Goal: Find specific page/section: Find specific page/section

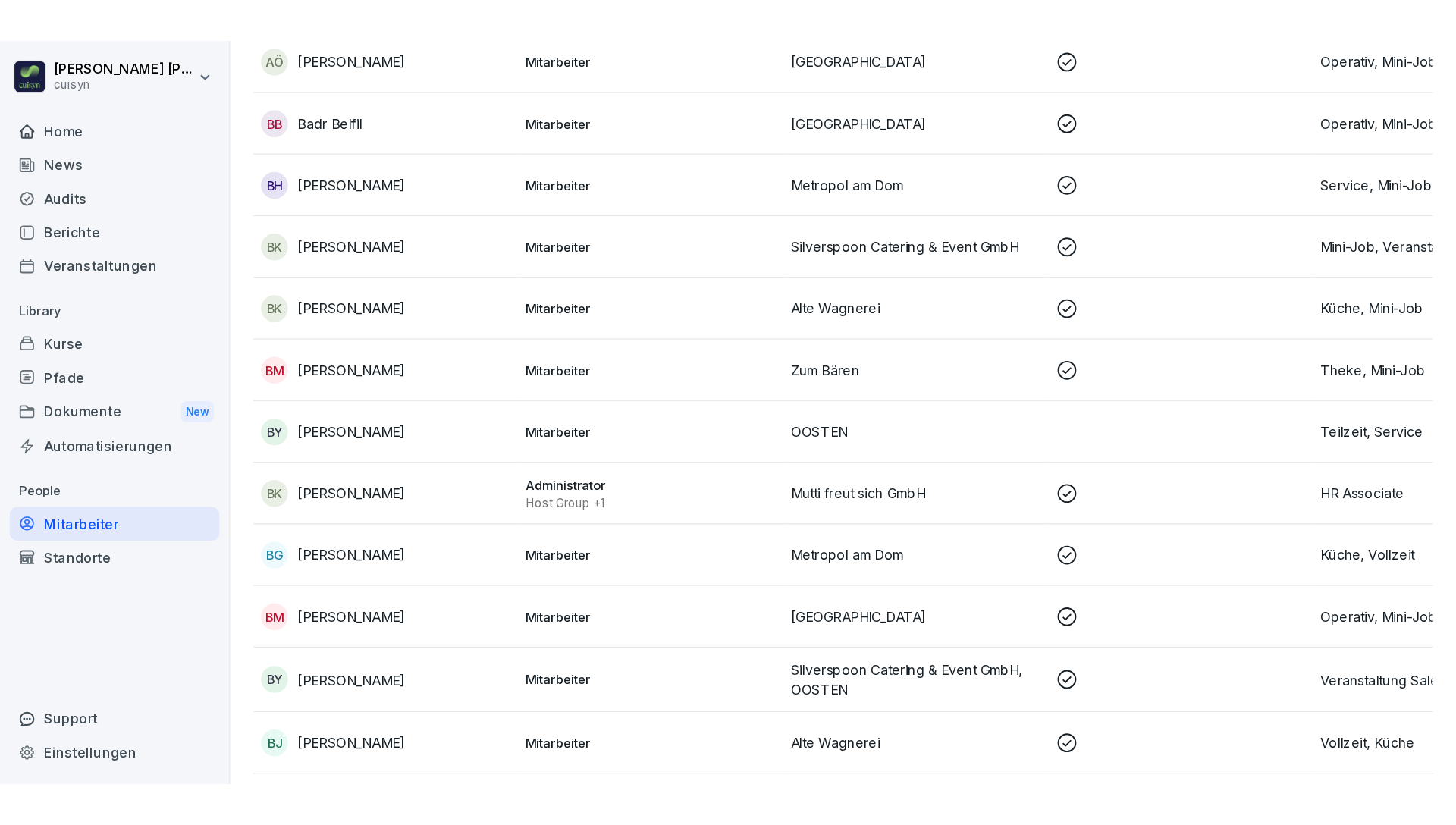
scroll to position [1512, 0]
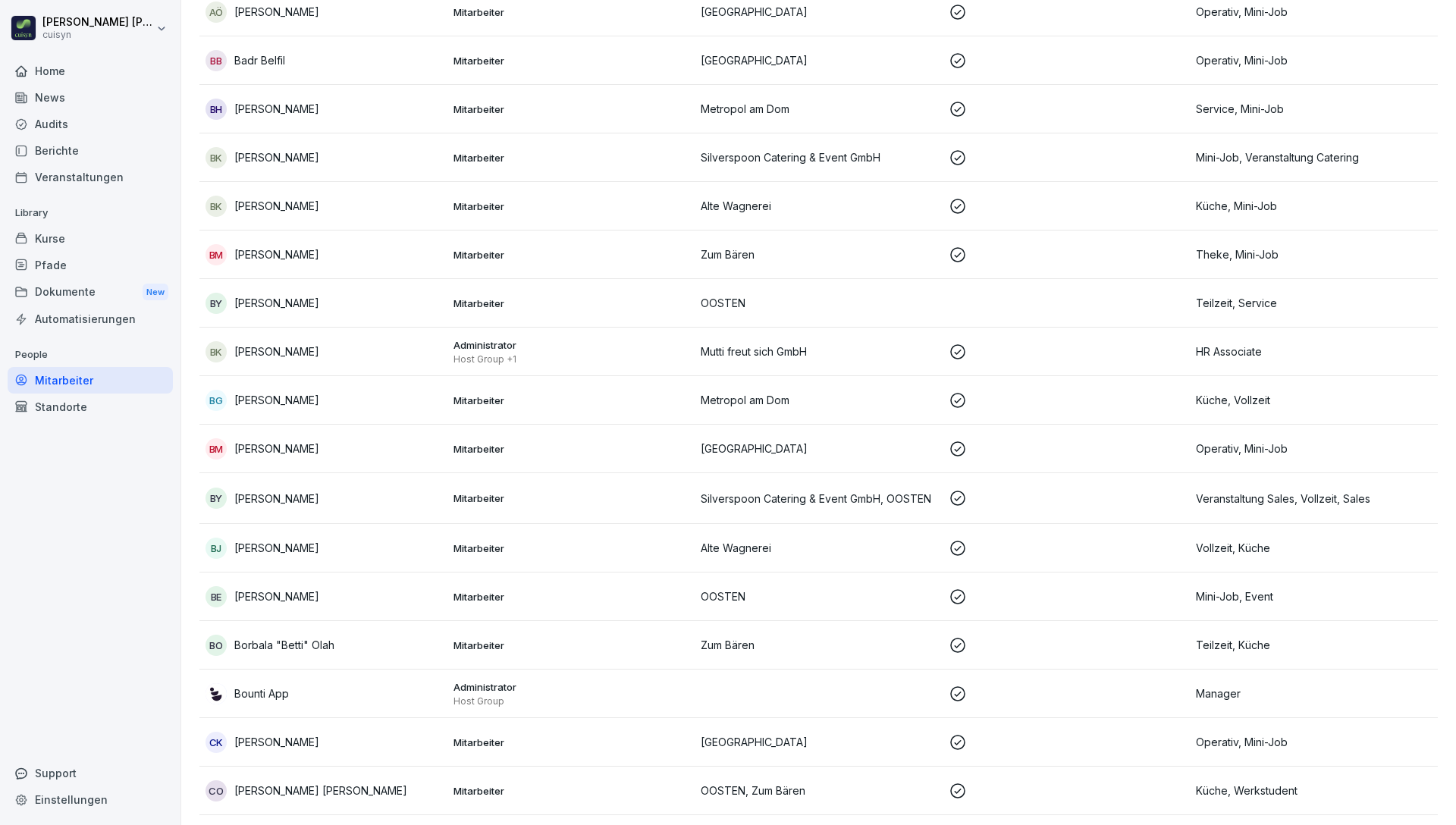
click at [32, 247] on div "Kurse" at bounding box center [90, 238] width 165 height 26
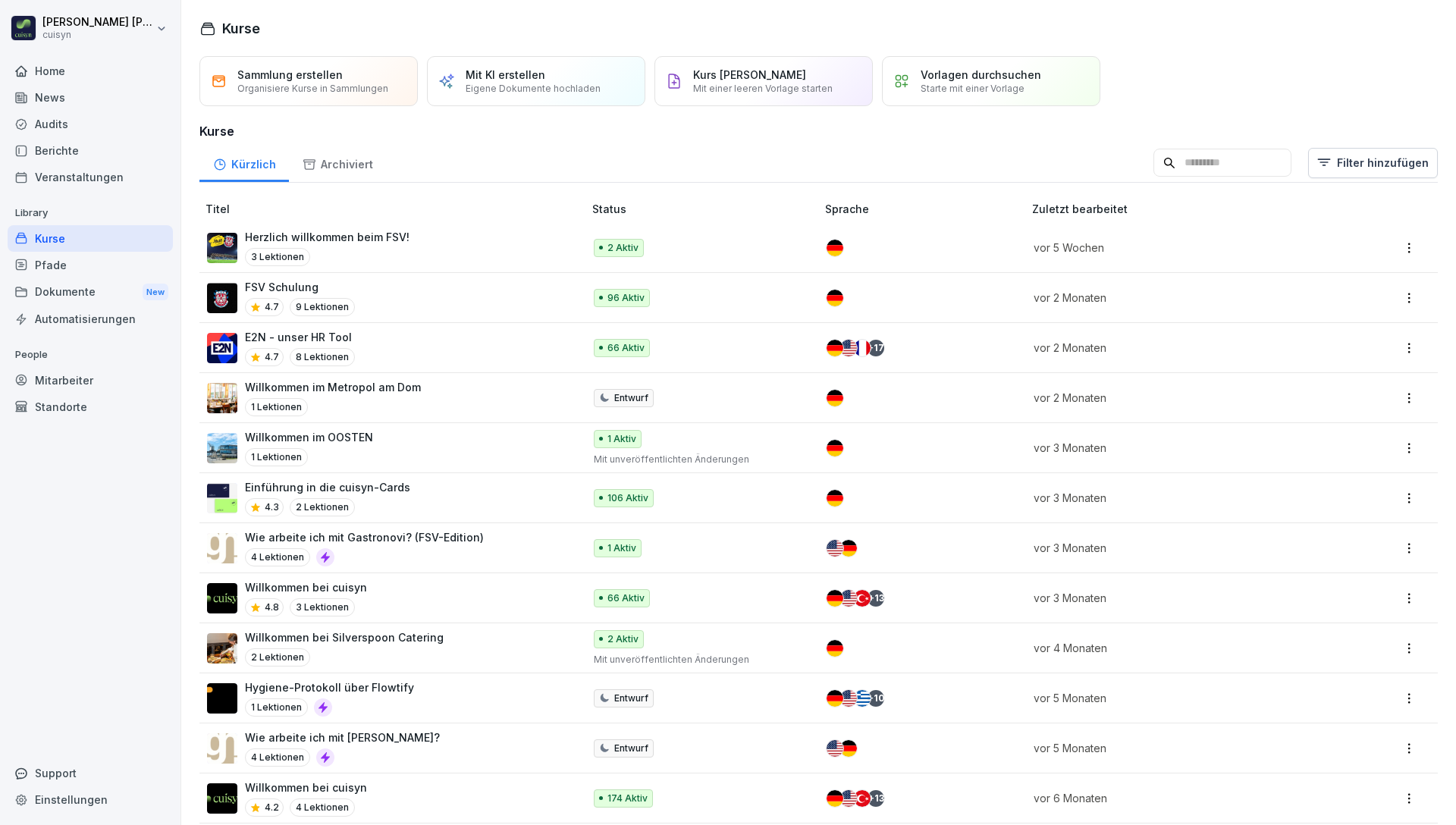
click at [93, 380] on div "Mitarbeiter" at bounding box center [90, 380] width 165 height 26
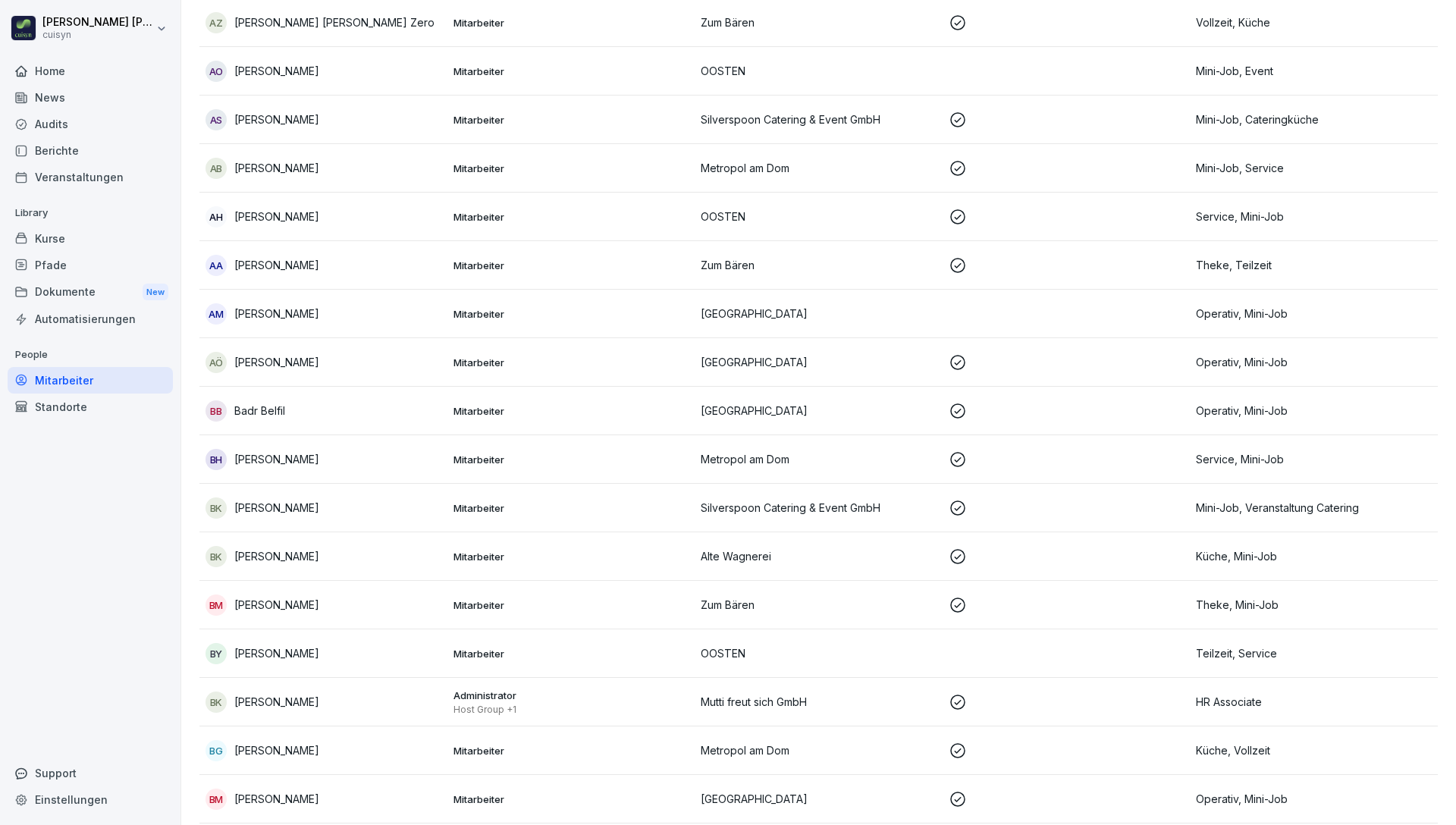
scroll to position [1322, 0]
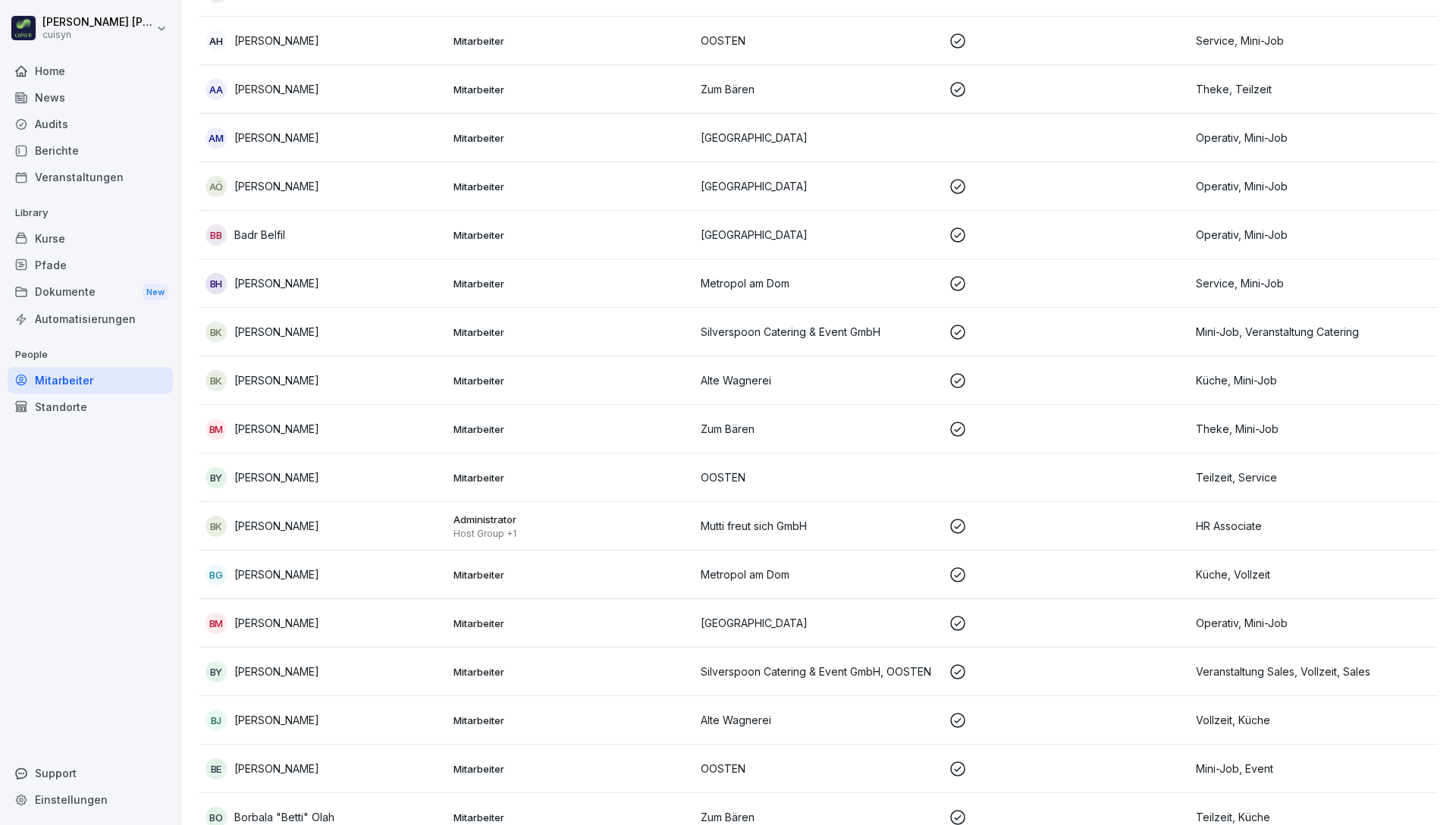
click at [292, 527] on p "[PERSON_NAME]" at bounding box center [277, 525] width 85 height 16
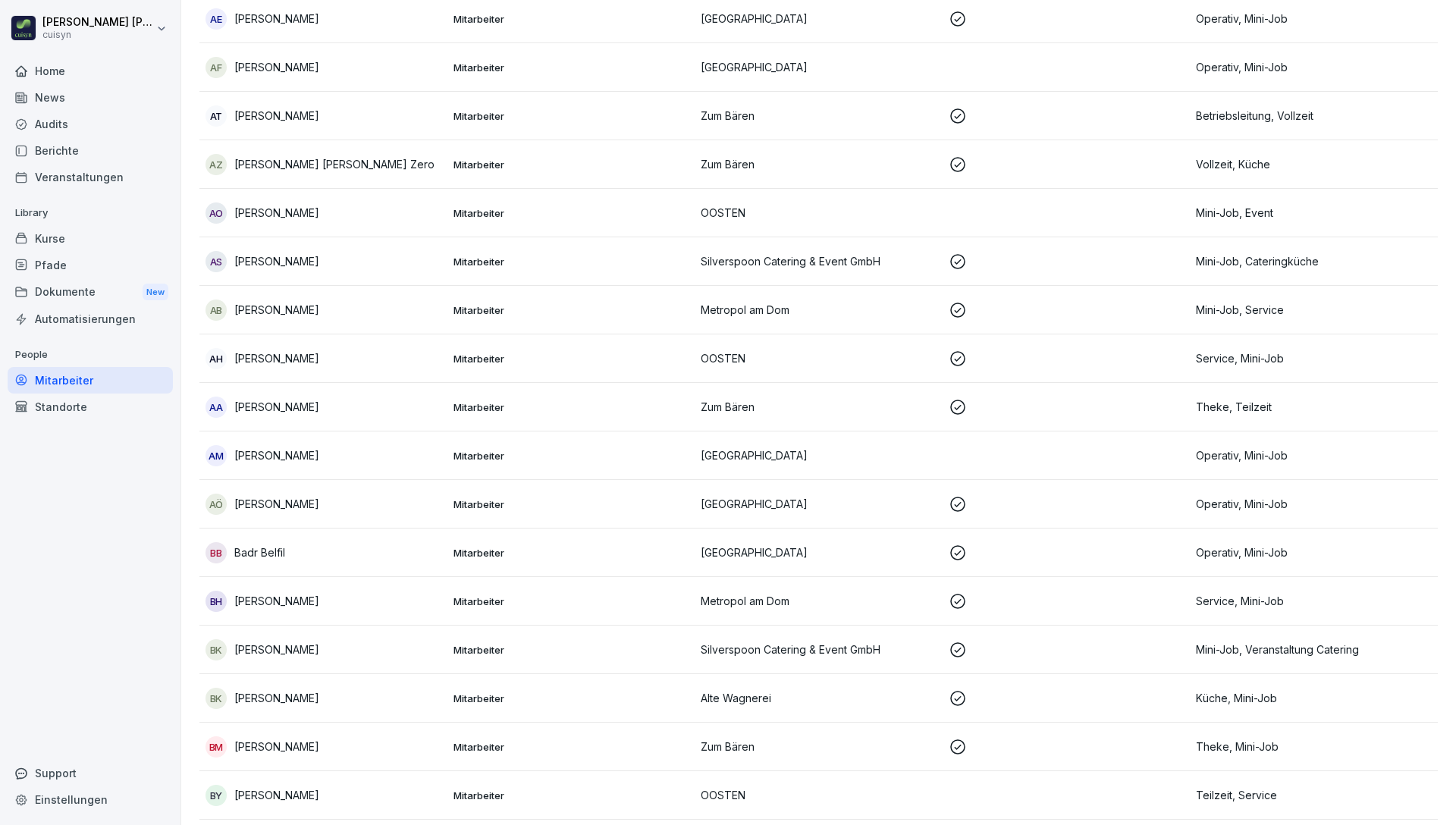
scroll to position [1370, 0]
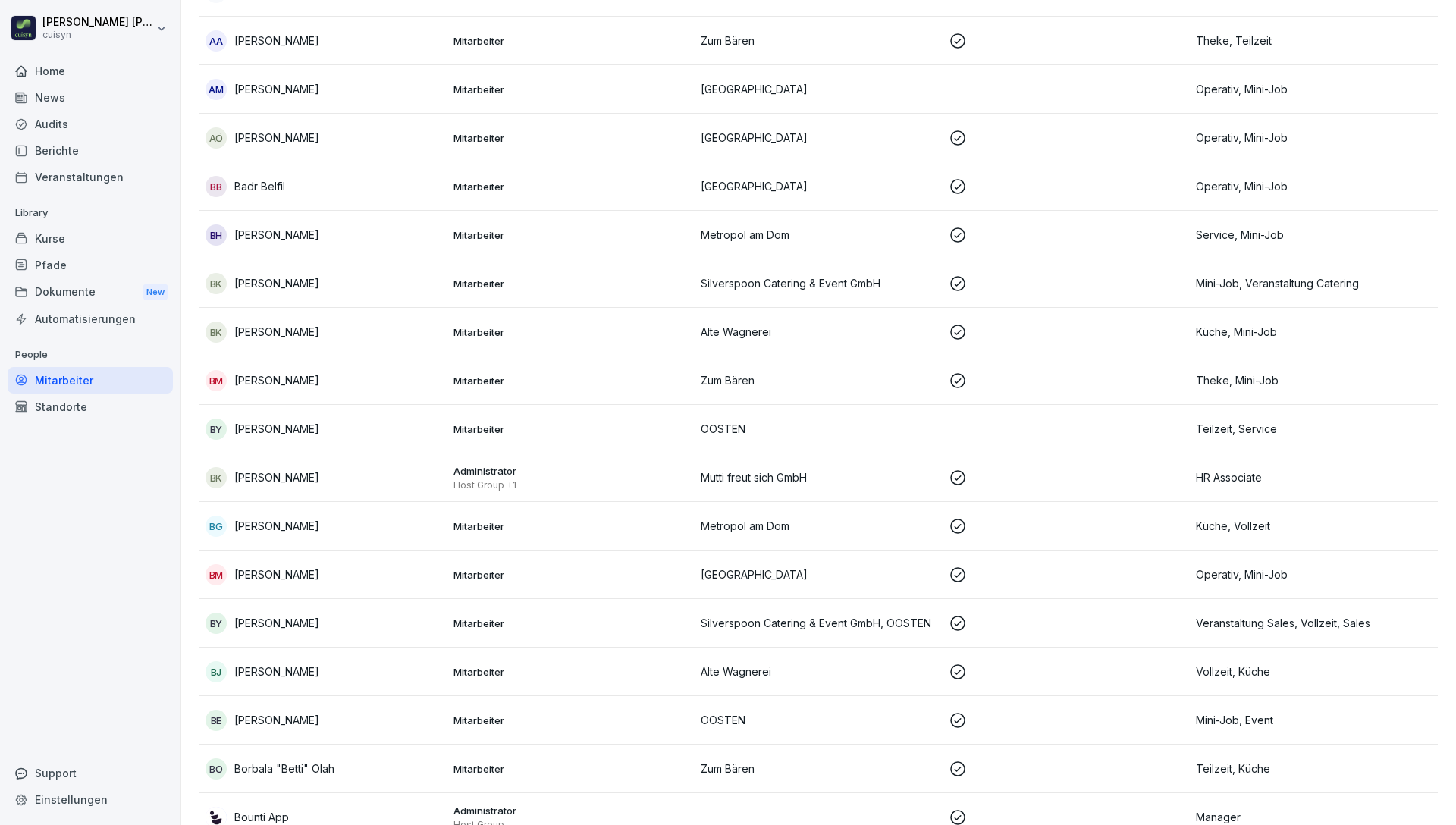
click at [300, 467] on div "BK Bettina Kaiser" at bounding box center [322, 477] width 235 height 21
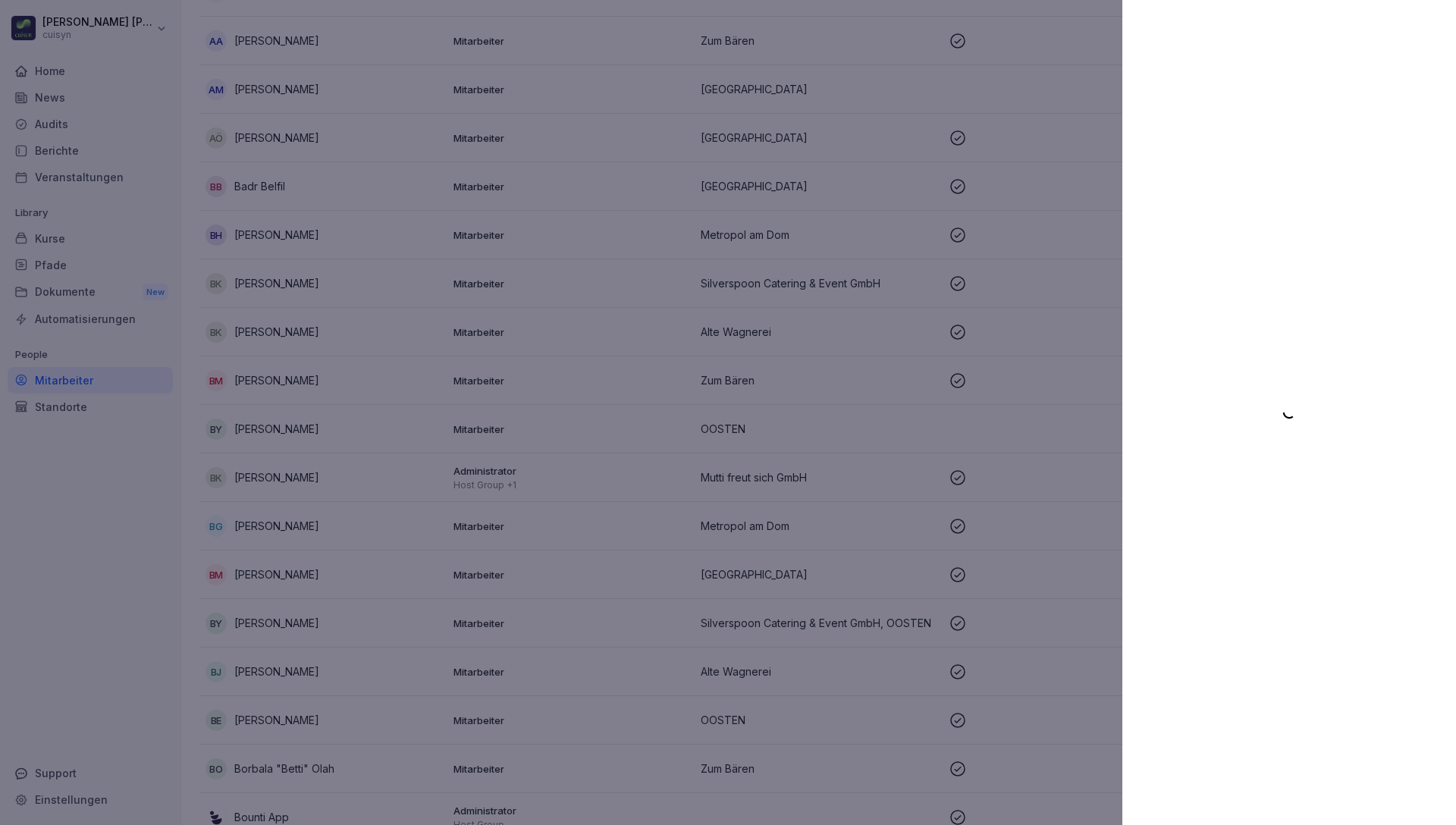
click at [1392, 41] on div at bounding box center [1288, 412] width 333 height 825
click at [1142, 114] on div at bounding box center [1288, 412] width 333 height 825
click at [287, 290] on div at bounding box center [728, 412] width 1456 height 825
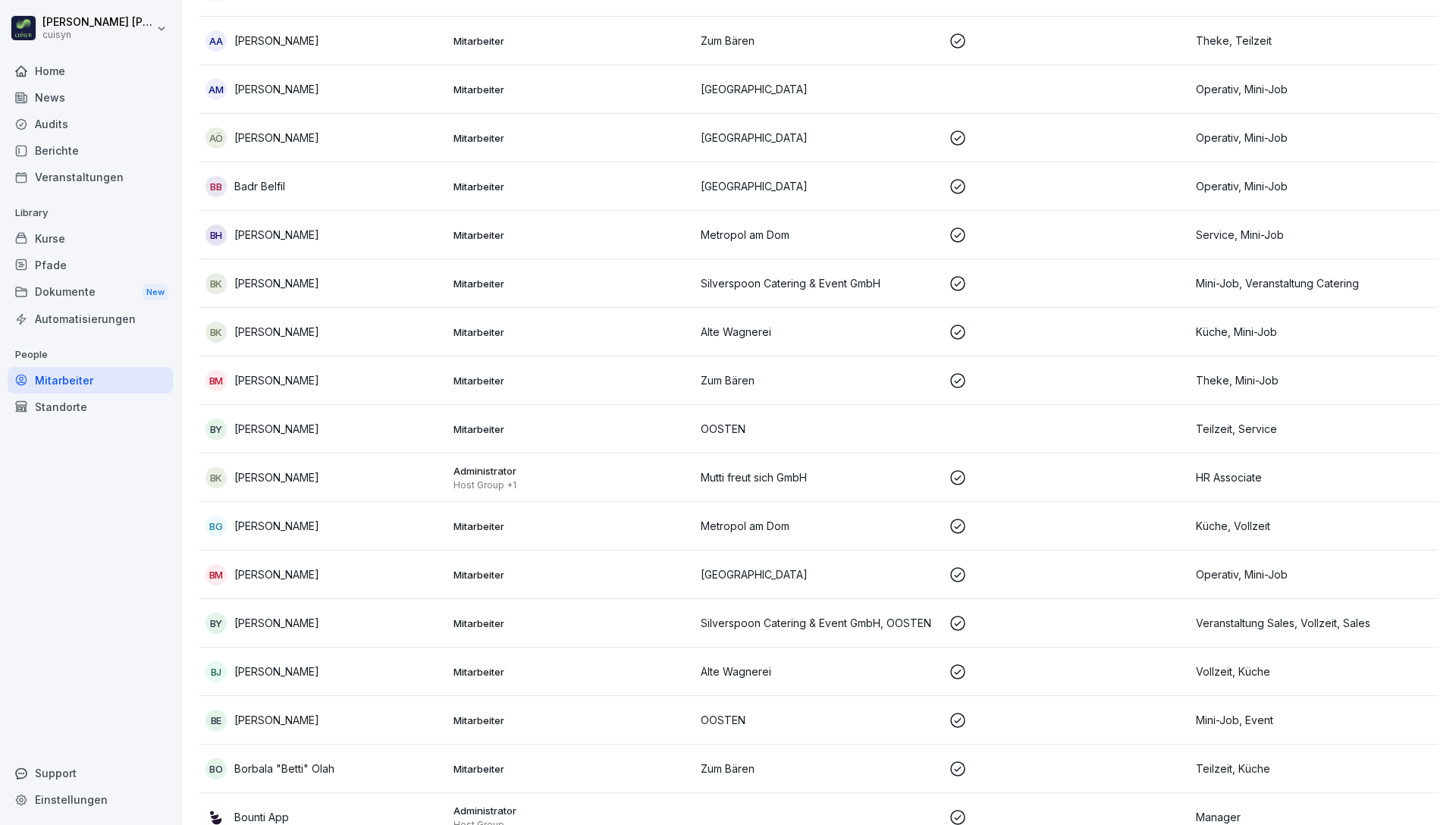
click at [93, 245] on div "Kurse" at bounding box center [90, 238] width 165 height 26
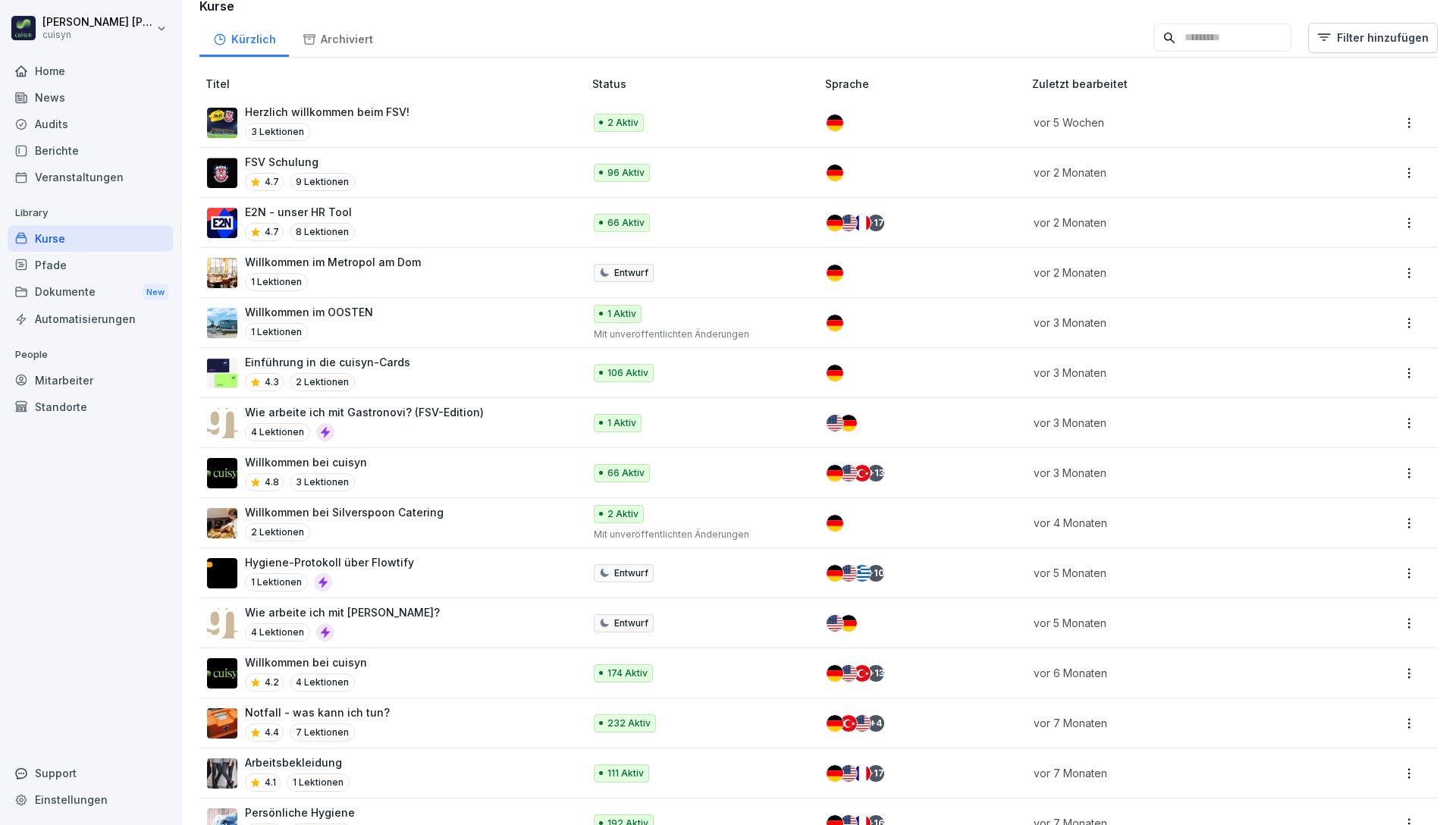
scroll to position [85, 0]
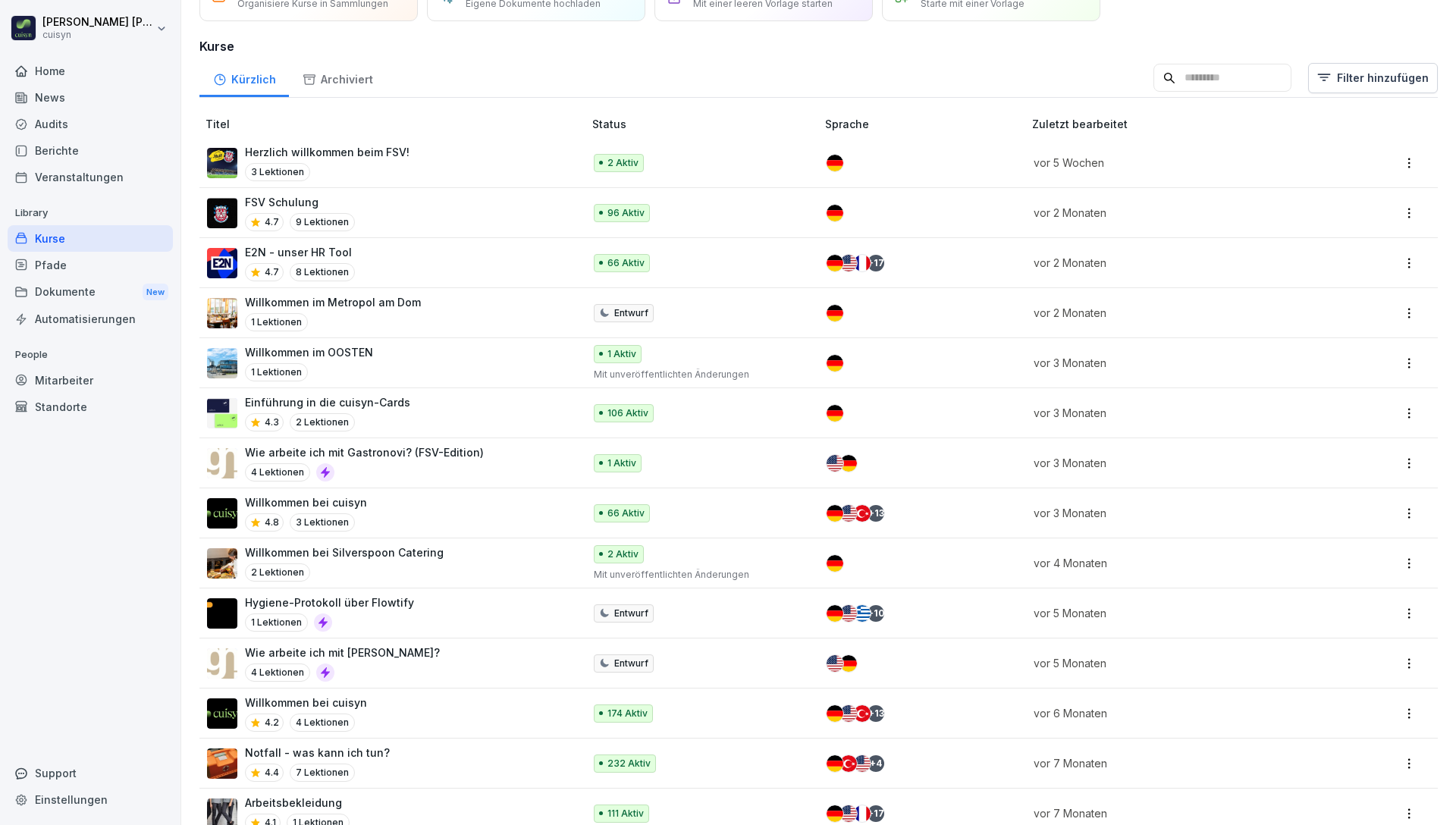
click at [344, 84] on div "Archiviert" at bounding box center [337, 78] width 97 height 39
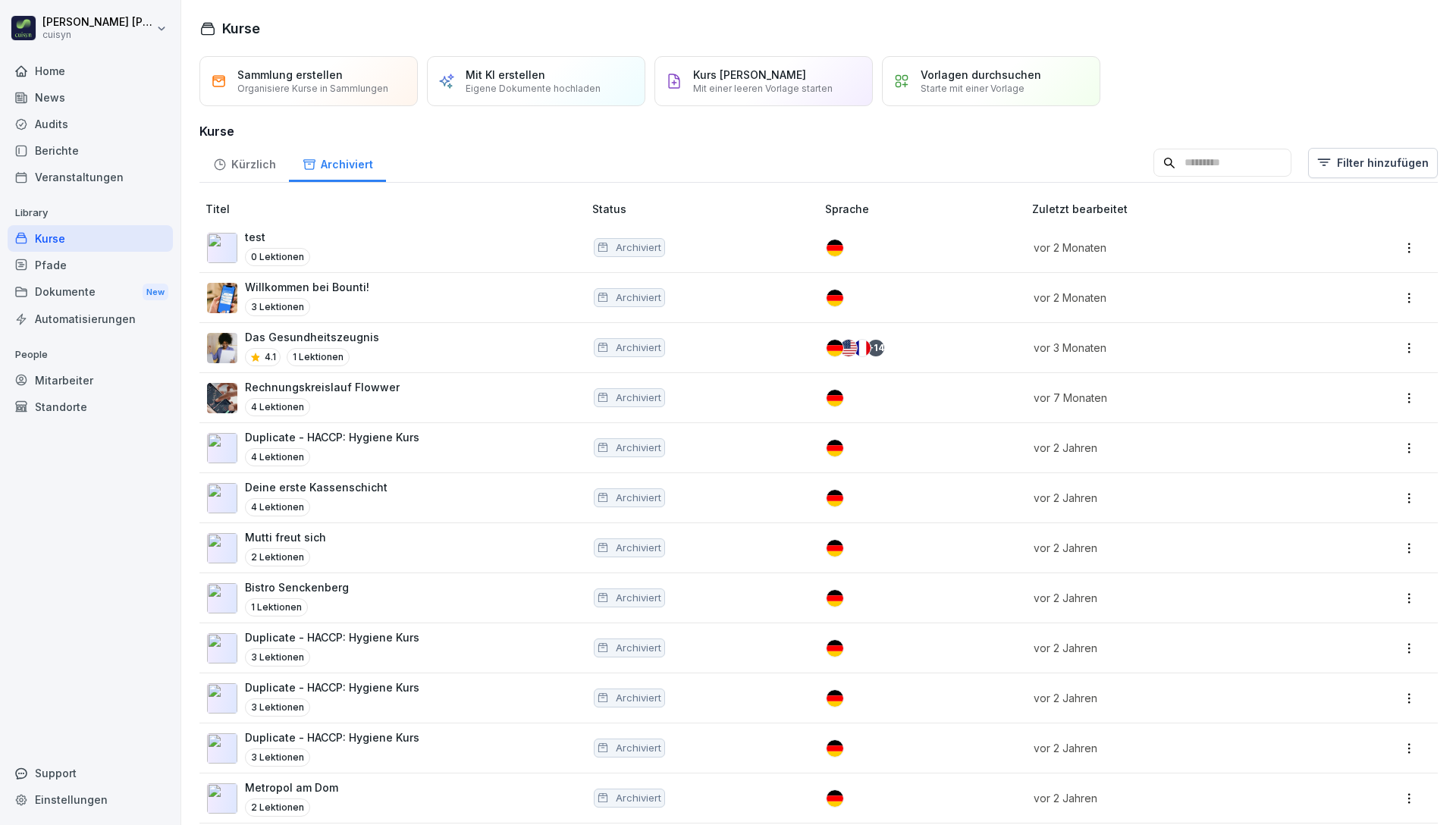
click at [264, 169] on div "Kürzlich" at bounding box center [244, 163] width 89 height 39
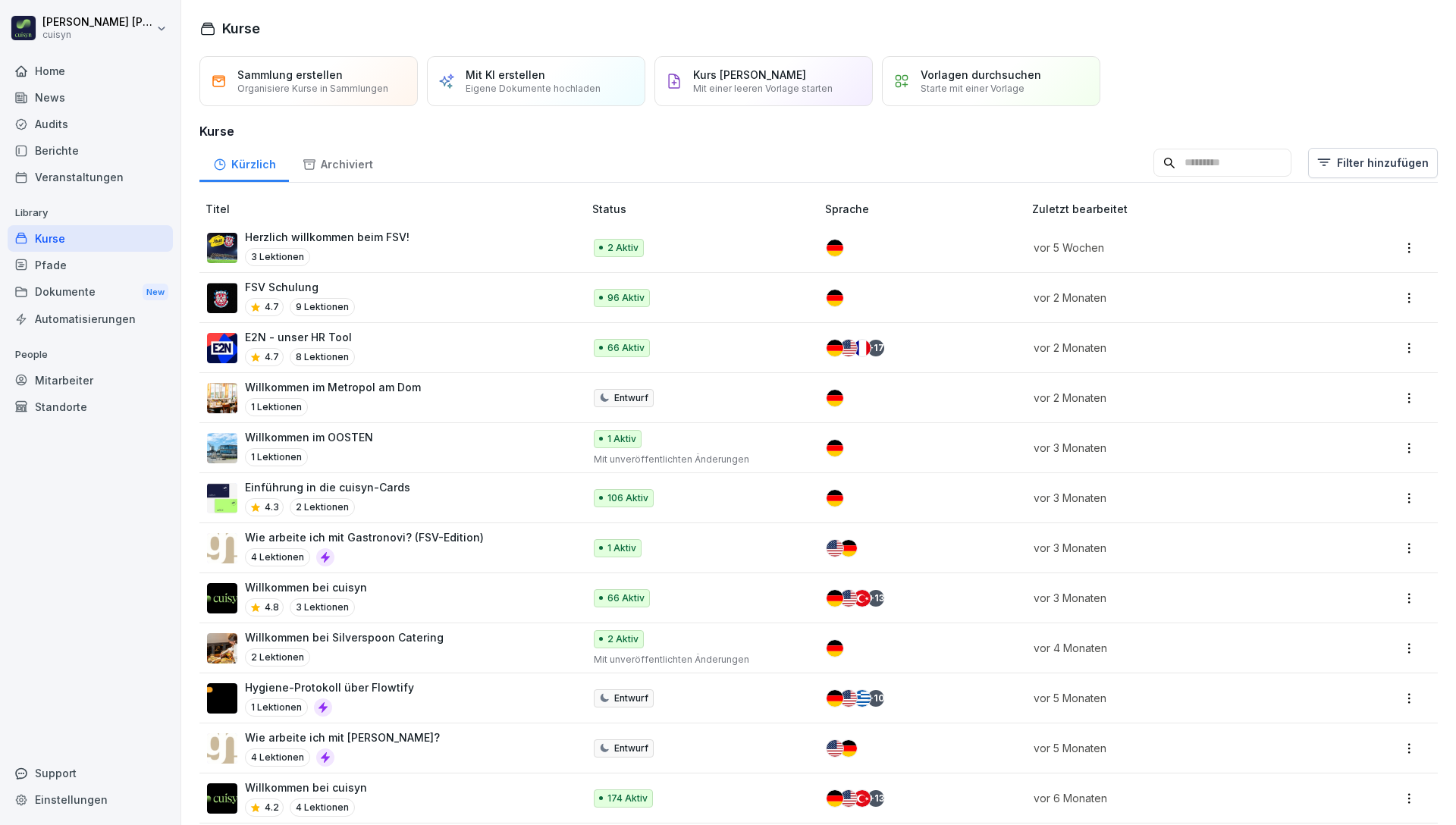
click at [1236, 153] on input at bounding box center [1221, 163] width 138 height 29
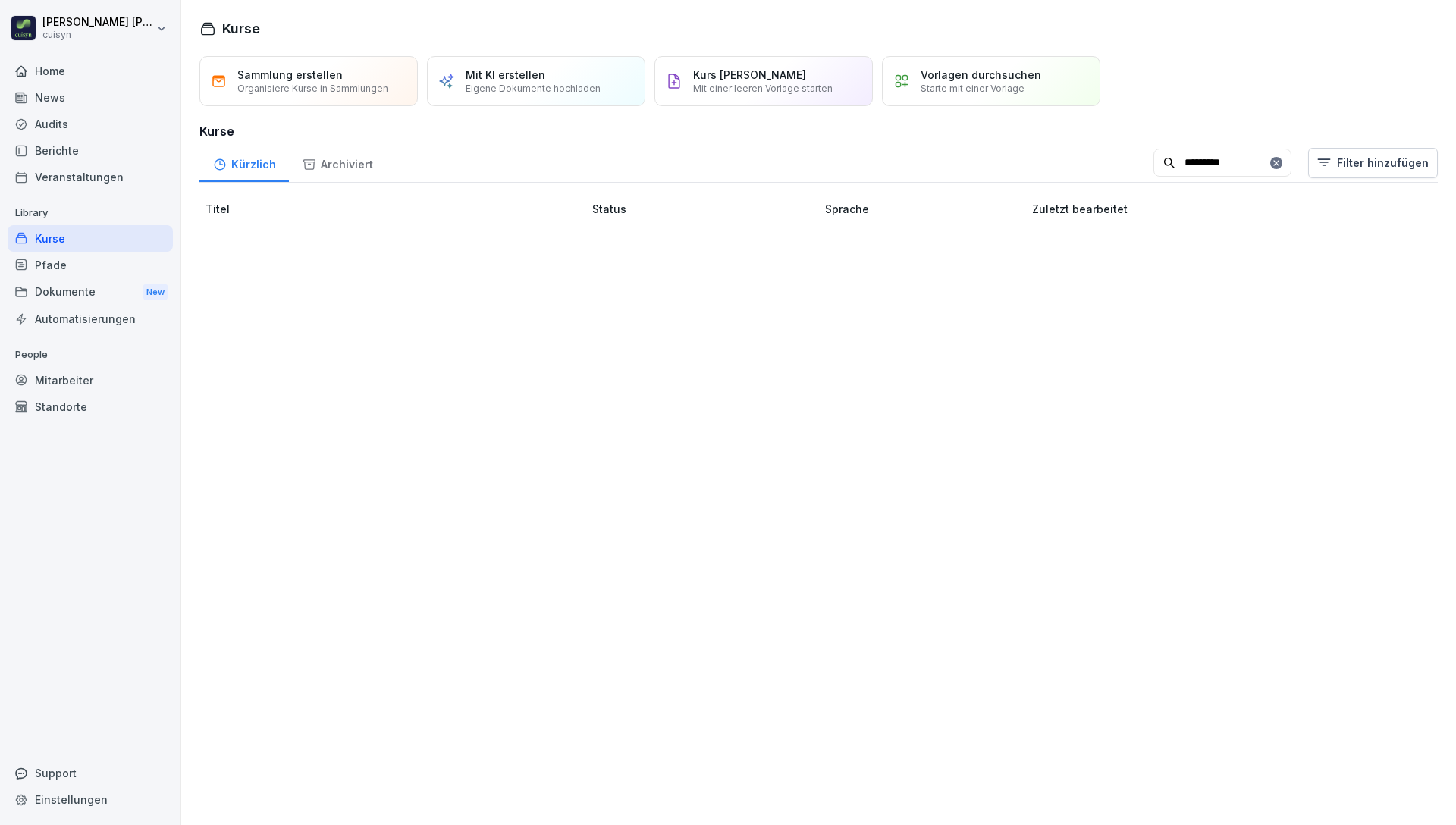
type input "*********"
click at [309, 155] on div "Archiviert" at bounding box center [337, 163] width 97 height 39
click at [1233, 149] on input "*********" at bounding box center [1221, 163] width 138 height 29
click at [1236, 153] on input "*********" at bounding box center [1221, 163] width 138 height 29
click at [1234, 156] on input "*********" at bounding box center [1221, 163] width 138 height 29
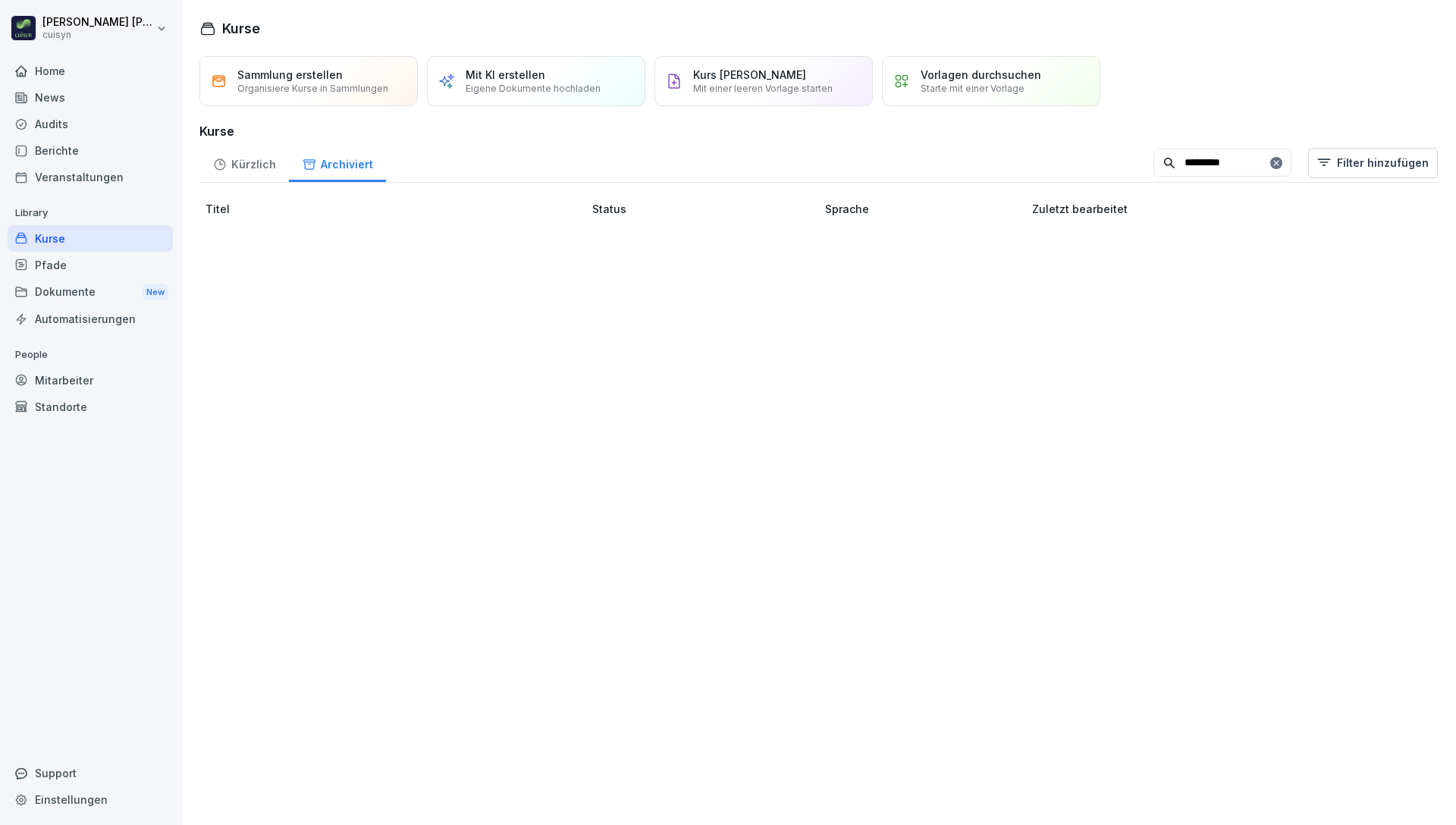
click at [248, 166] on div "Kürzlich" at bounding box center [244, 163] width 89 height 39
click at [98, 243] on div "Kurse" at bounding box center [90, 238] width 165 height 26
click at [577, 154] on div "Kürzlich Archiviert ********* Filter hinzufügen" at bounding box center [818, 163] width 1238 height 40
click at [1273, 160] on icon at bounding box center [1275, 163] width 5 height 5
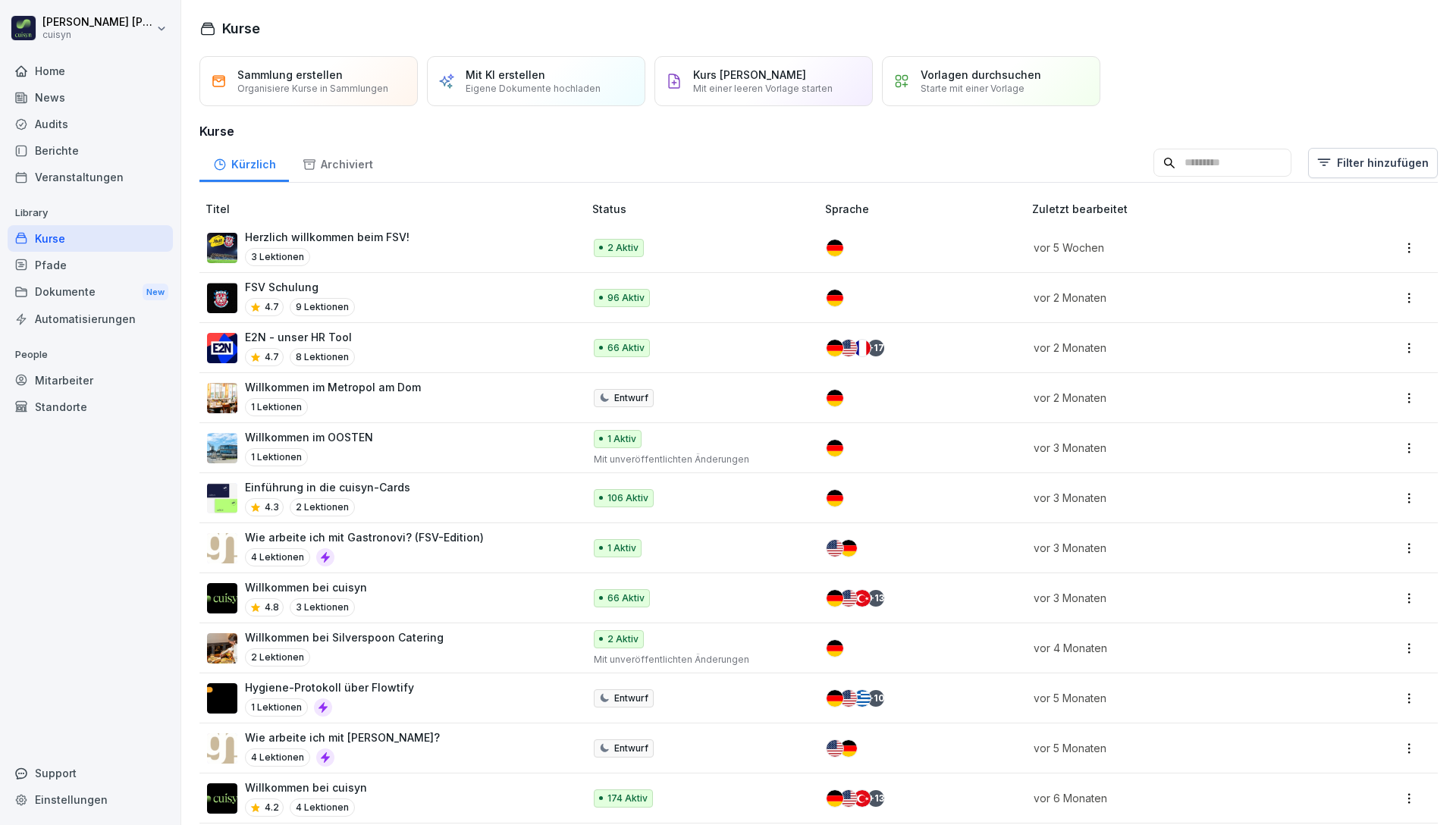
click at [599, 166] on div "Kürzlich Archiviert Filter hinzufügen" at bounding box center [818, 163] width 1238 height 40
click at [84, 79] on div "Home" at bounding box center [90, 70] width 165 height 26
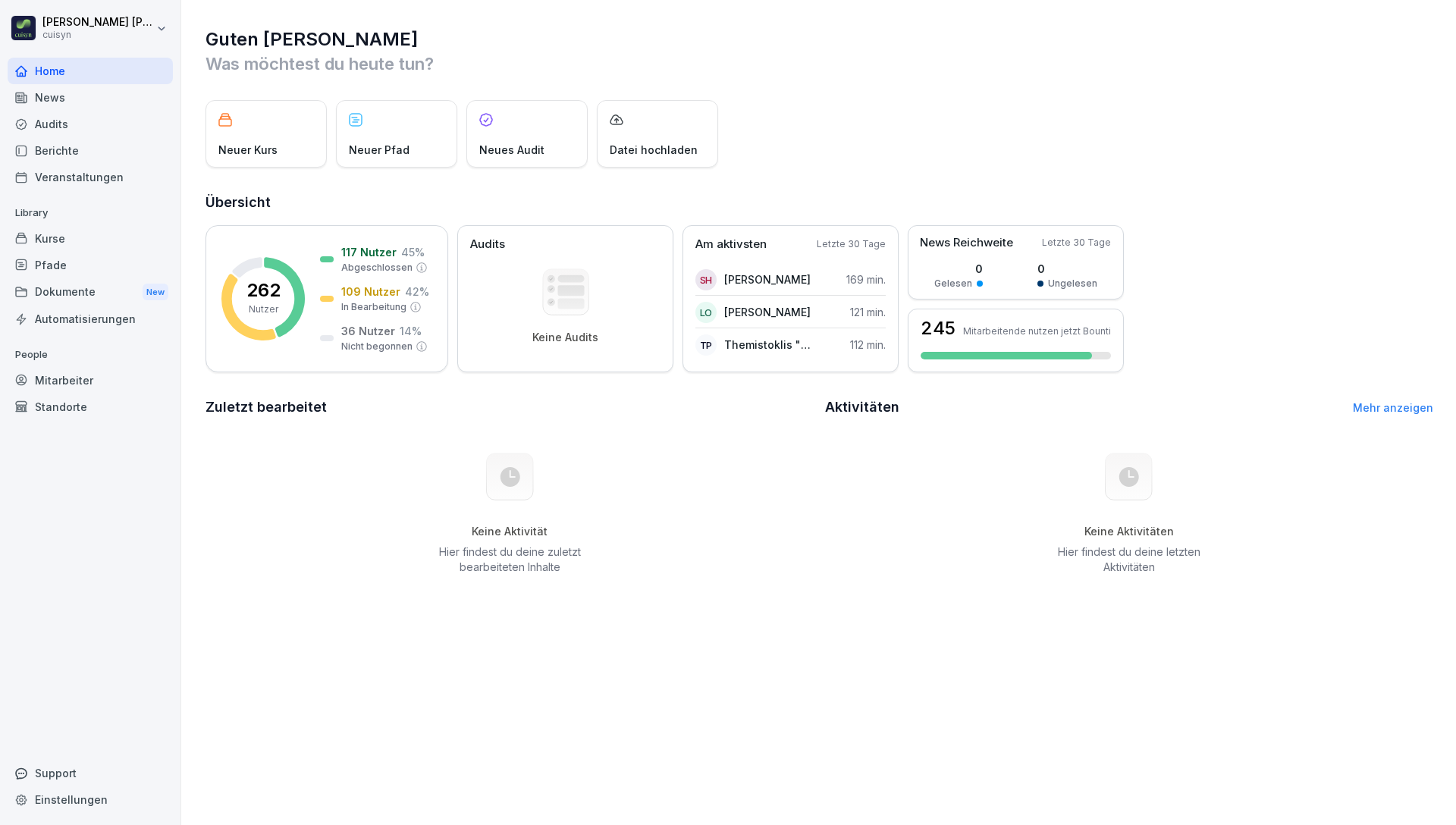
click at [90, 282] on div "Dokumente New" at bounding box center [90, 292] width 165 height 28
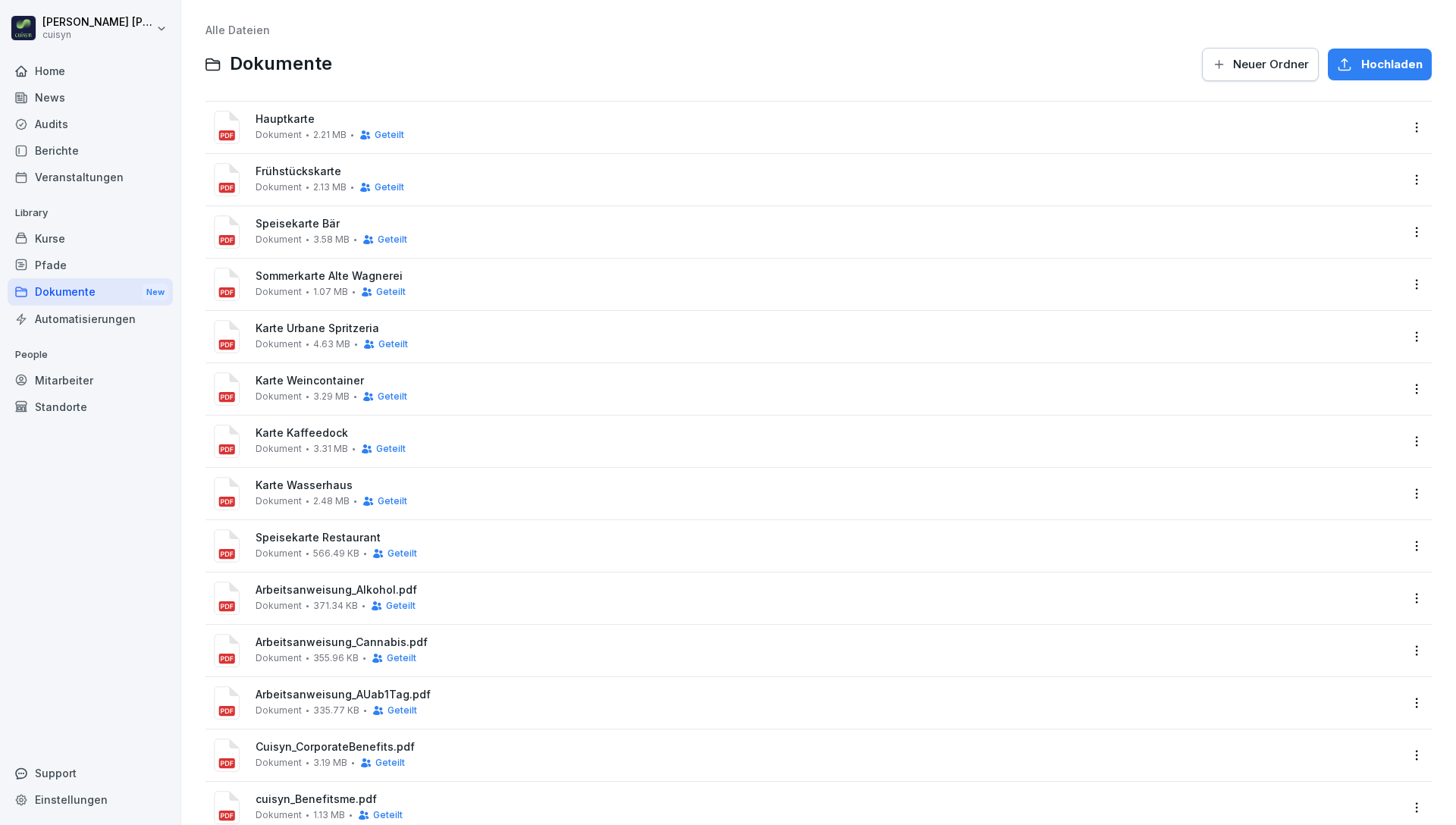
click at [85, 323] on div "Automatisierungen" at bounding box center [90, 318] width 165 height 26
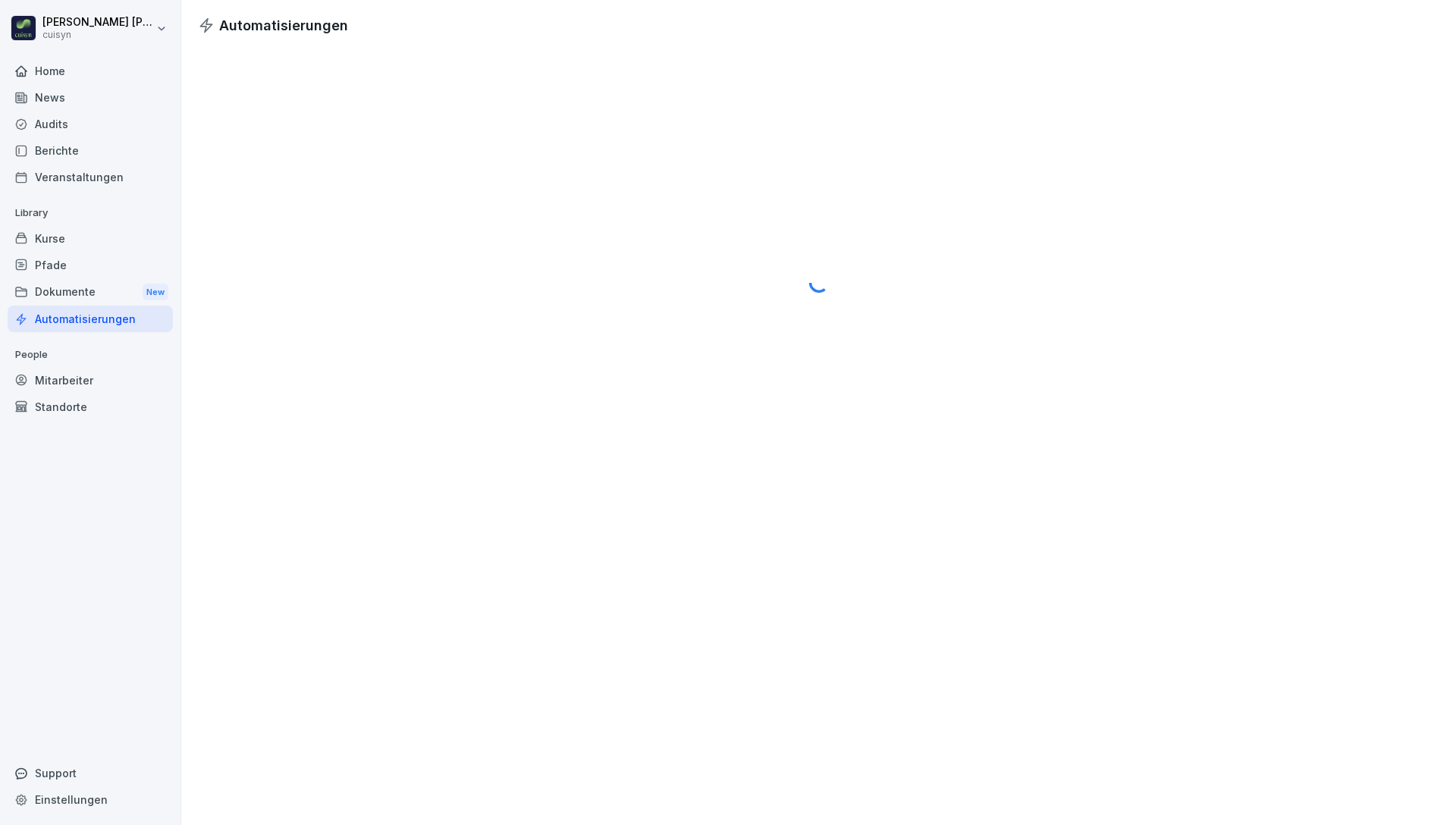
click at [87, 294] on div "Dokumente New" at bounding box center [90, 292] width 165 height 28
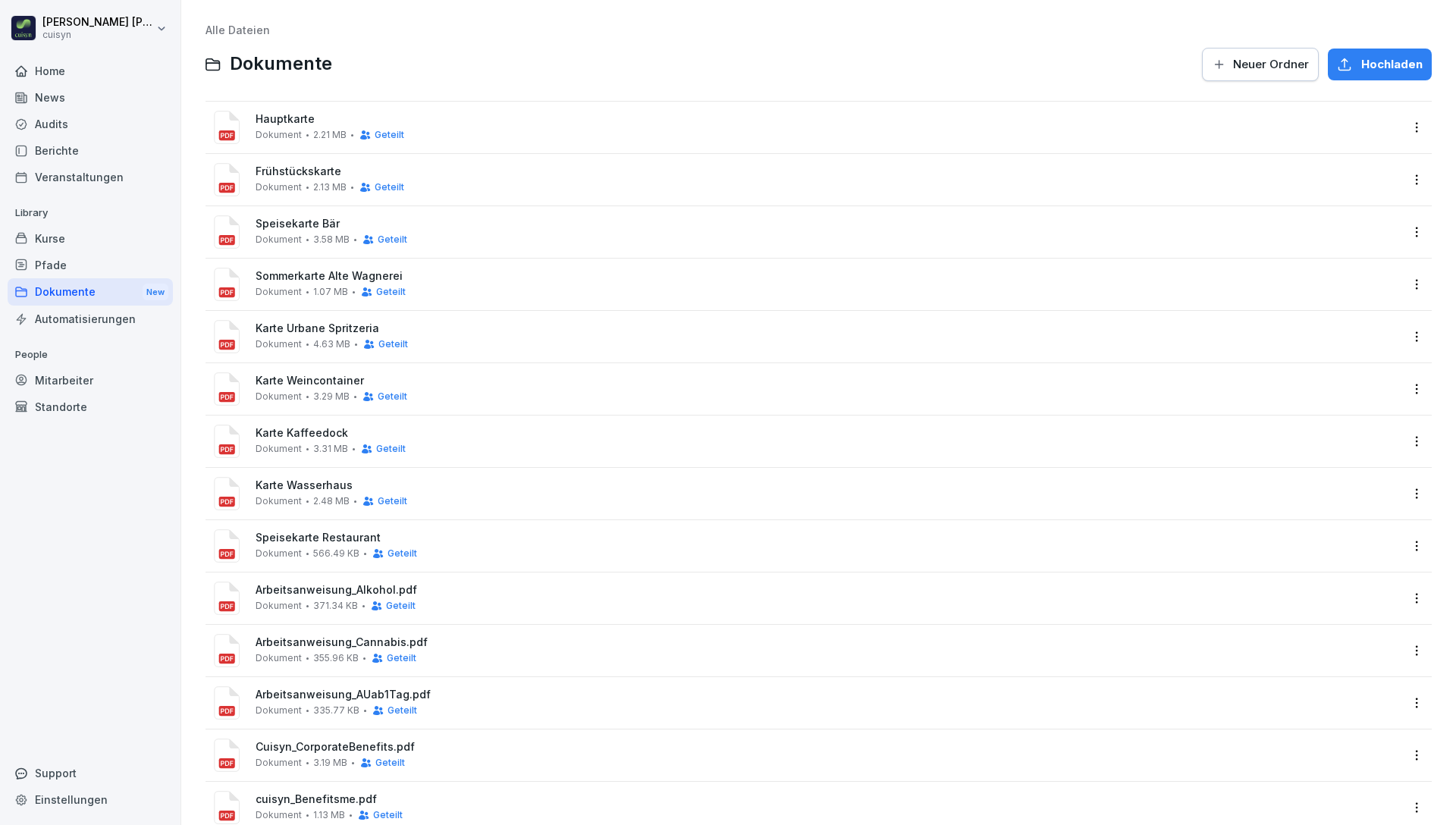
click at [86, 267] on div "Pfade" at bounding box center [90, 264] width 165 height 26
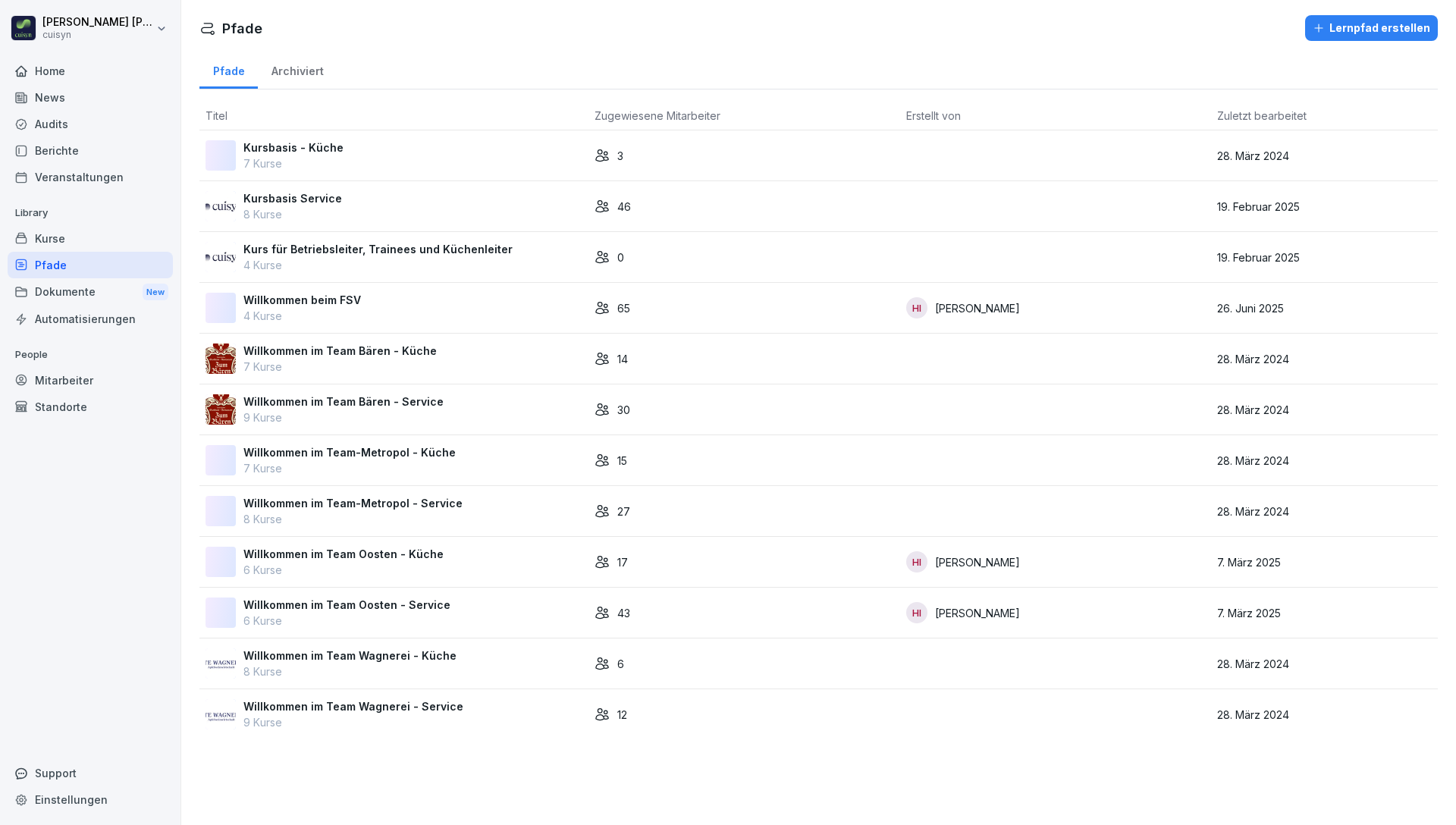
click at [311, 82] on div "Archiviert" at bounding box center [296, 69] width 78 height 39
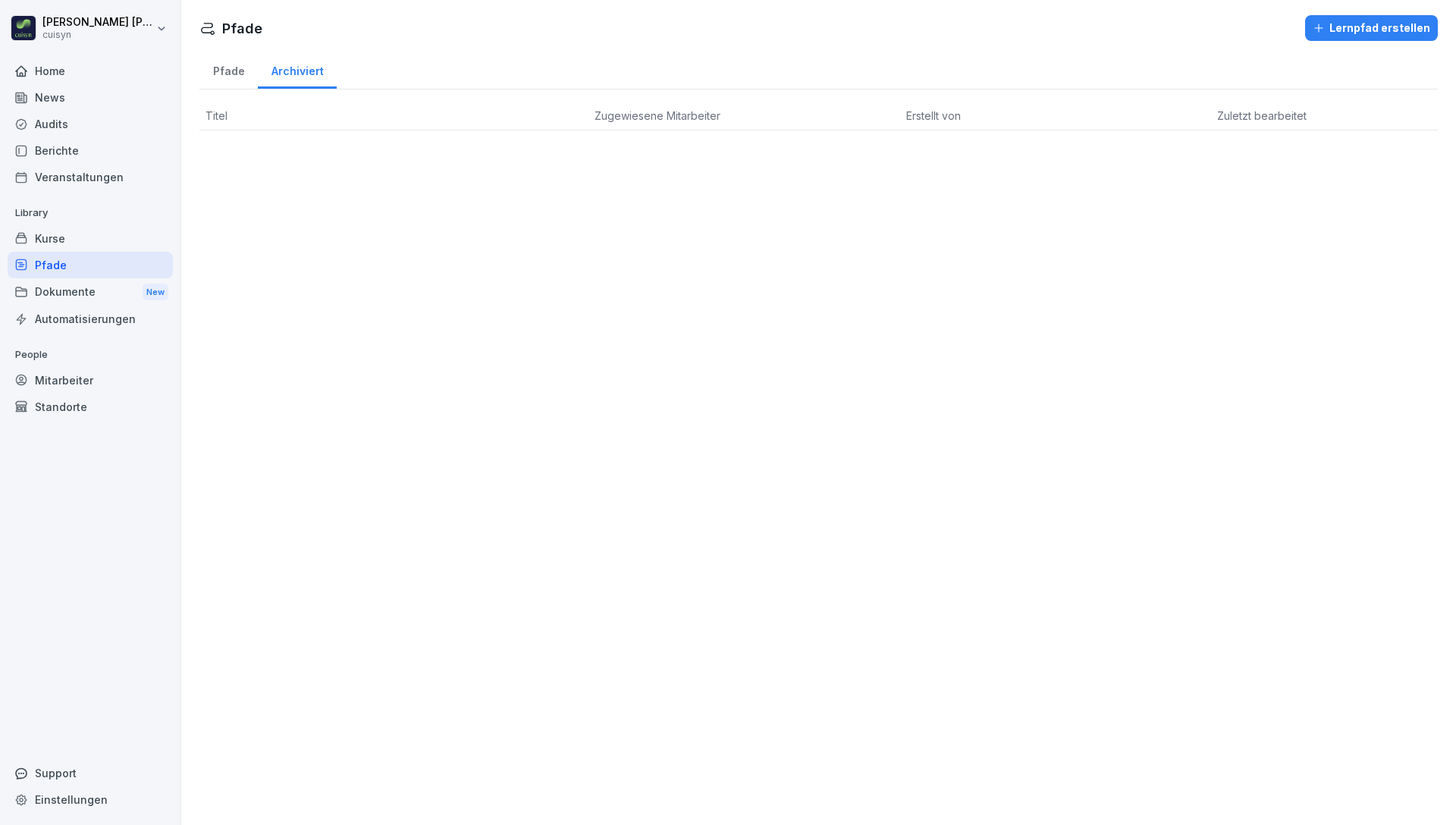
click at [245, 79] on div "Pfade" at bounding box center [228, 69] width 58 height 39
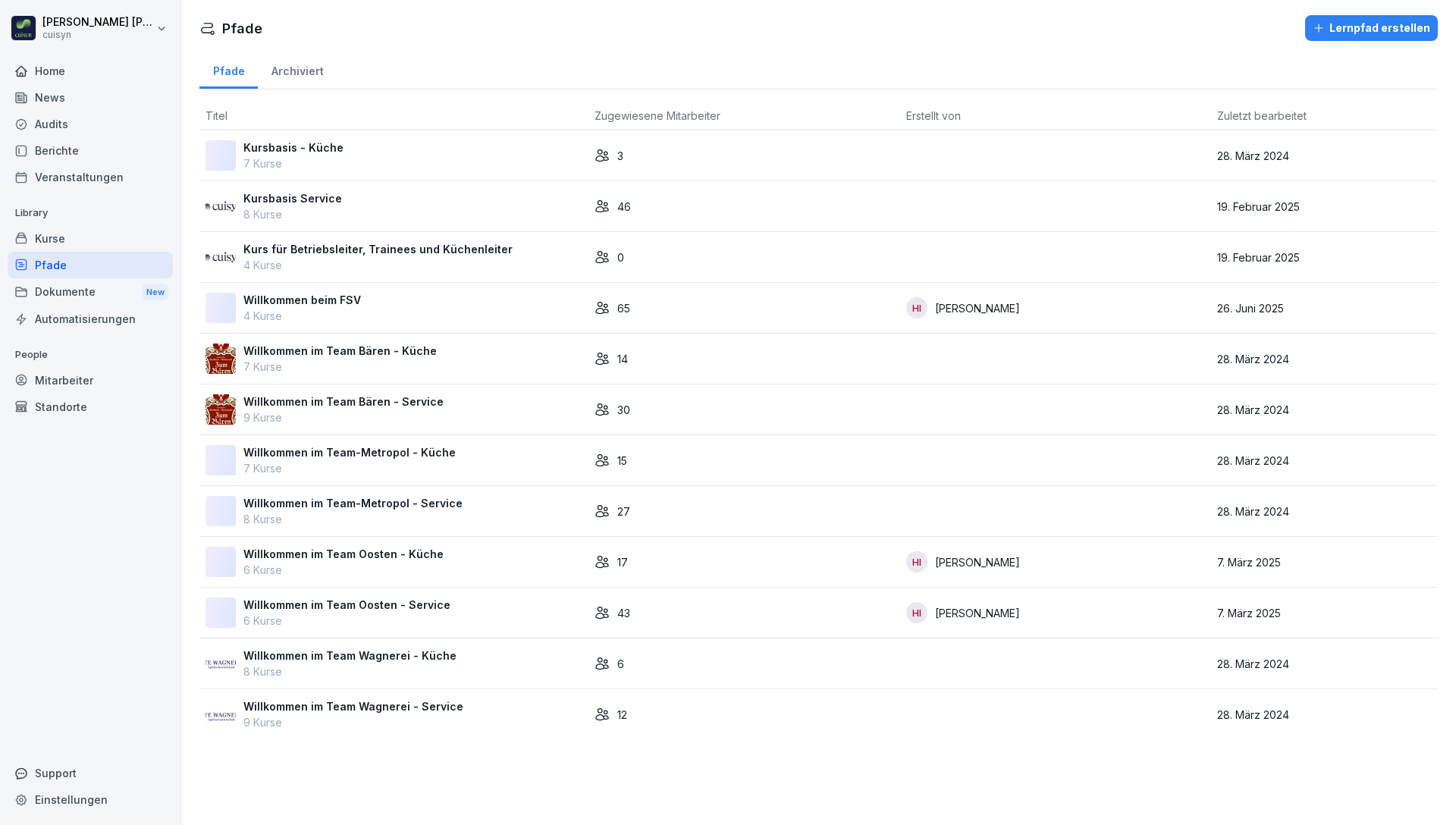
click at [83, 236] on div "Kurse" at bounding box center [90, 238] width 165 height 26
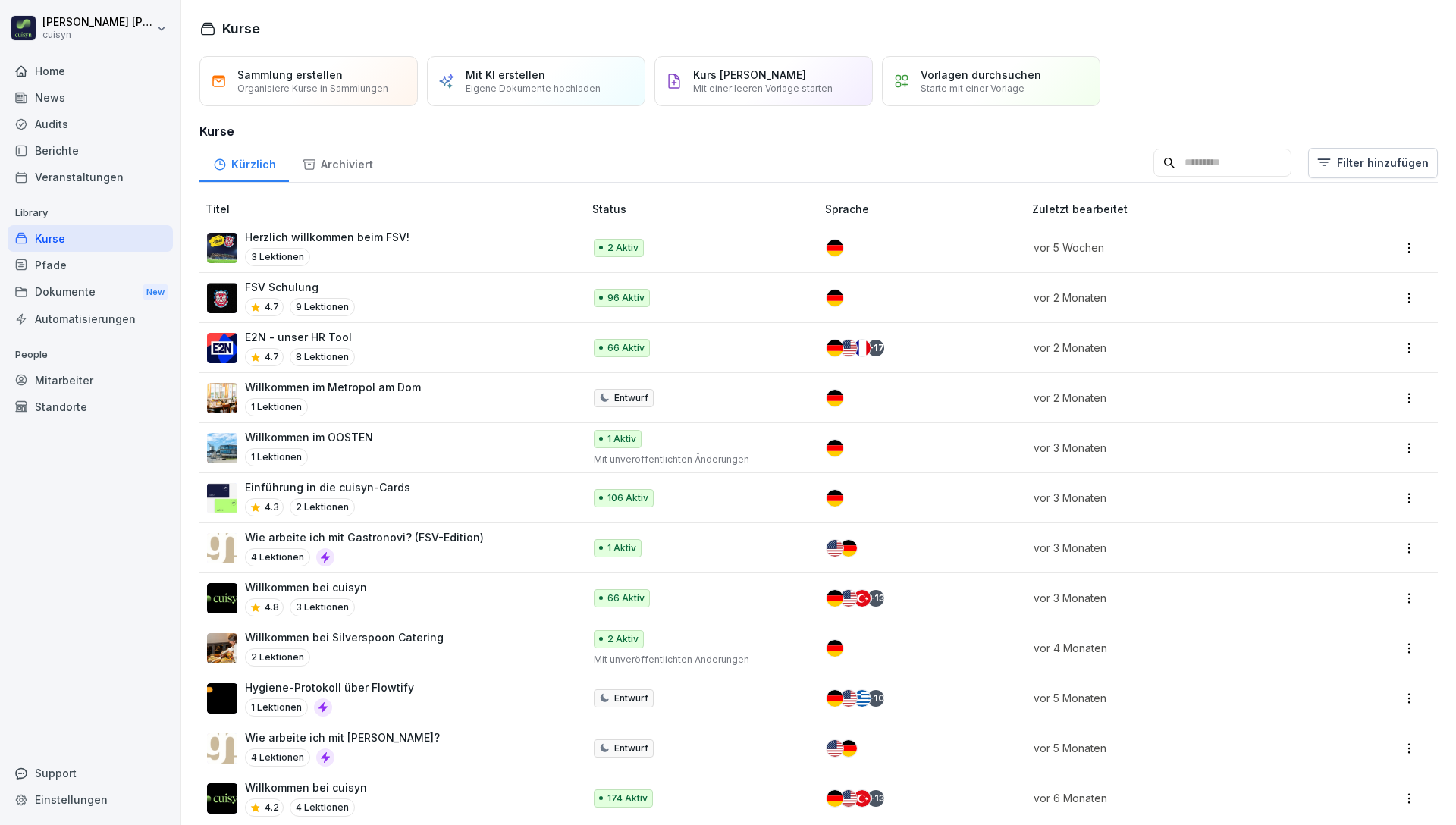
click at [357, 169] on div "Archiviert" at bounding box center [337, 163] width 97 height 39
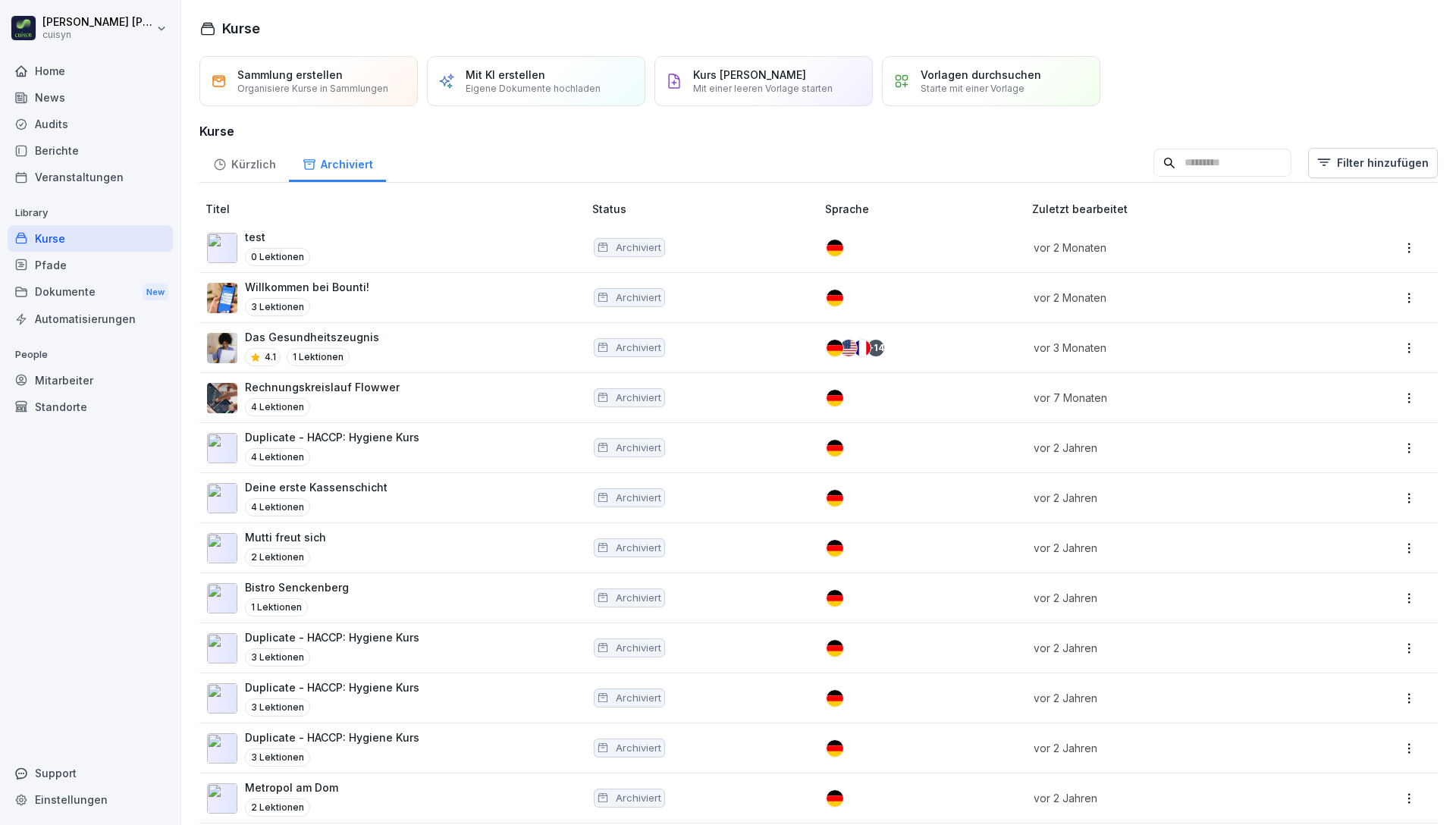
click at [432, 349] on div "Das Gesundheitszeugnis 4.1 1 Lektionen" at bounding box center [387, 348] width 361 height 37
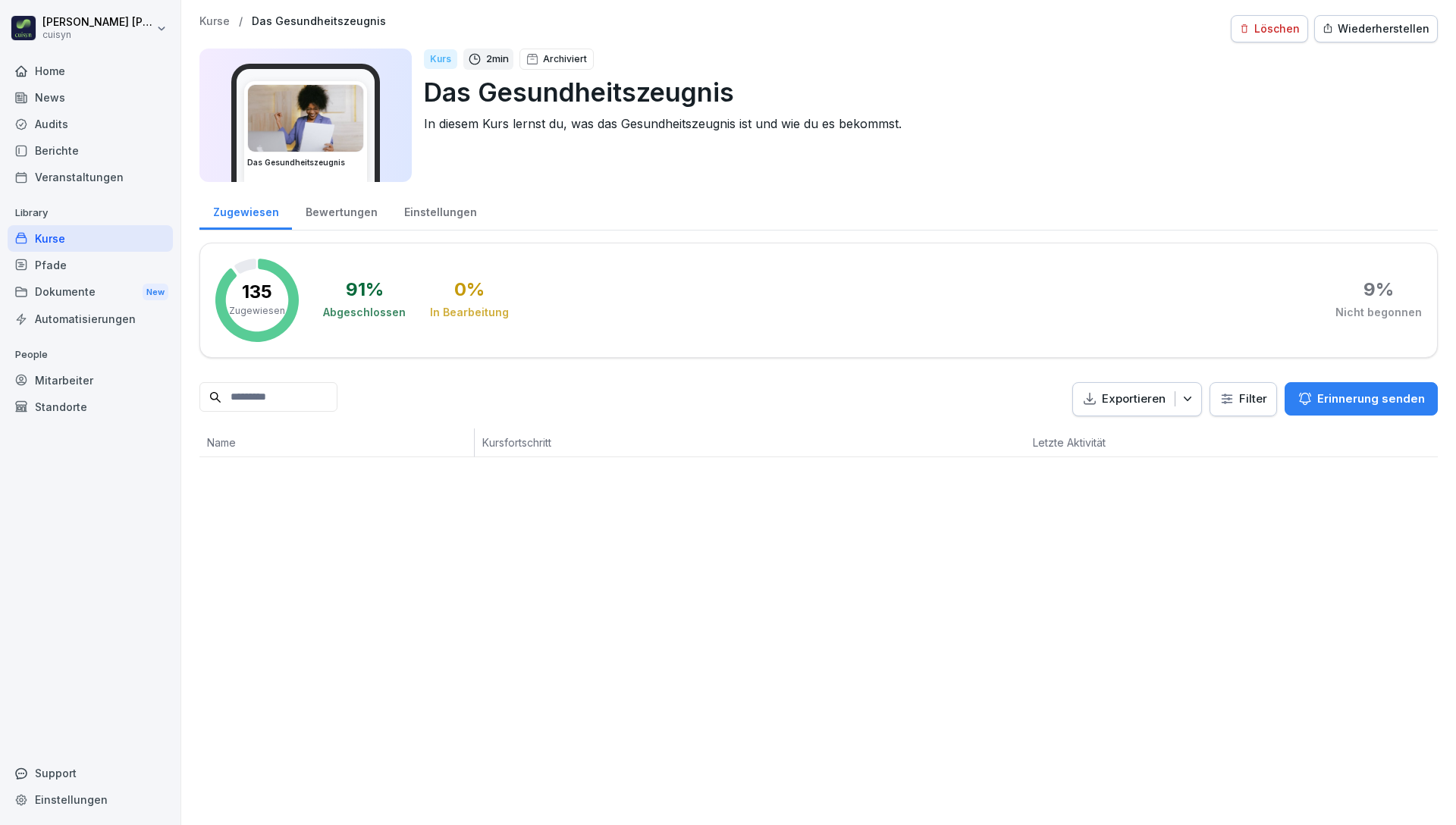
click at [161, 229] on div "Kurse" at bounding box center [90, 238] width 165 height 26
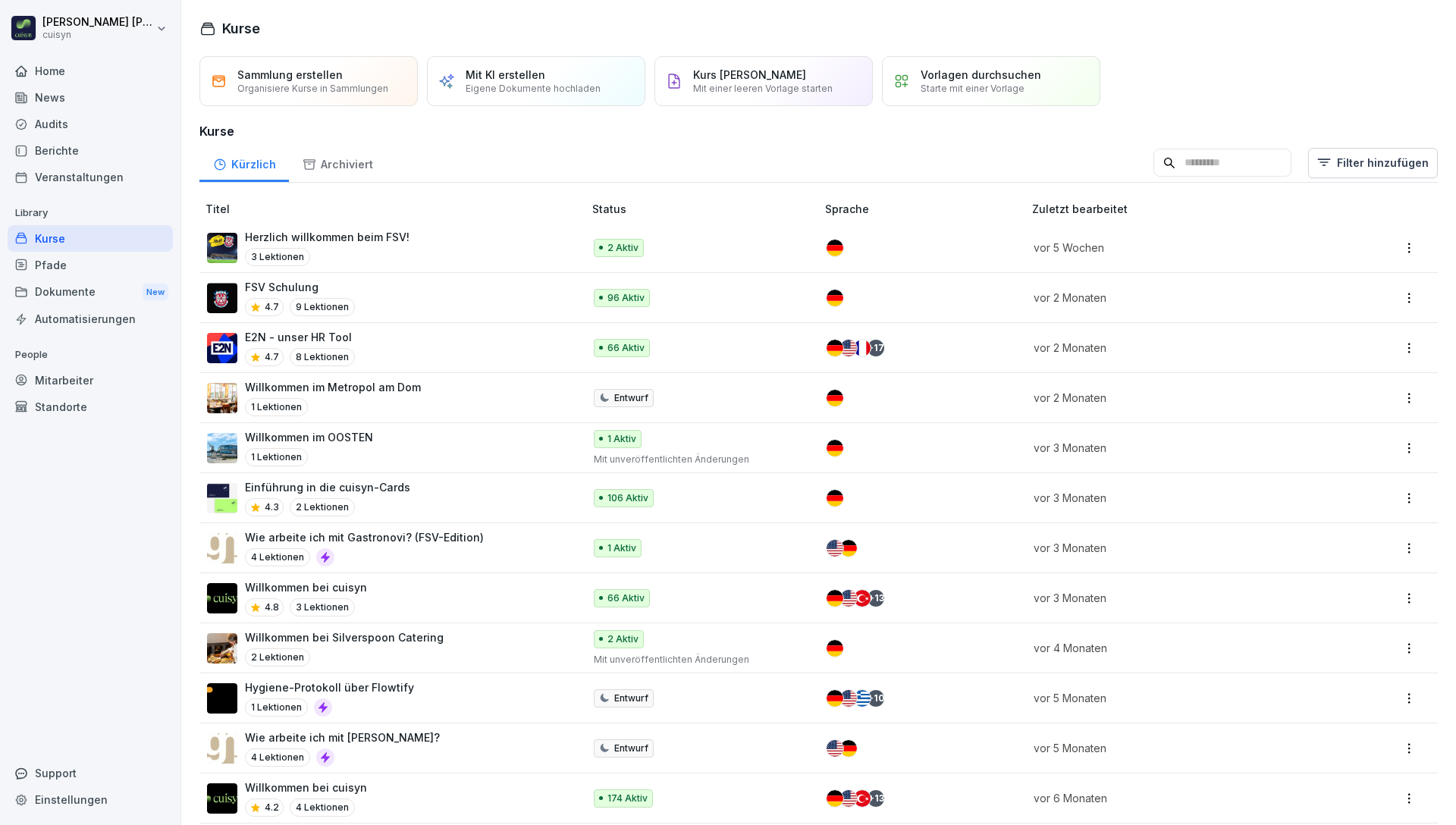
click at [357, 166] on div "Archiviert" at bounding box center [337, 163] width 97 height 39
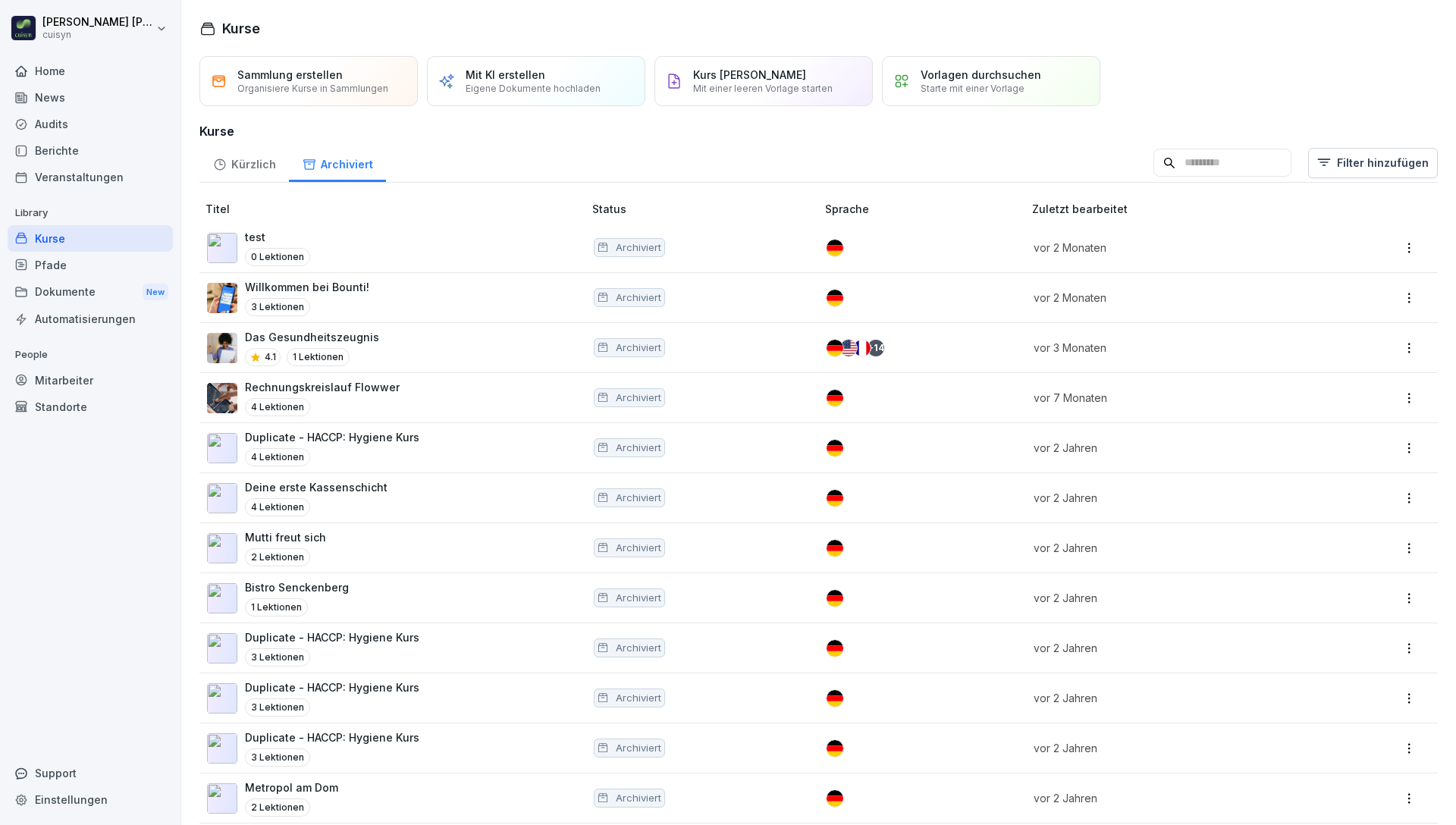
click at [268, 171] on div "Kürzlich" at bounding box center [244, 163] width 89 height 39
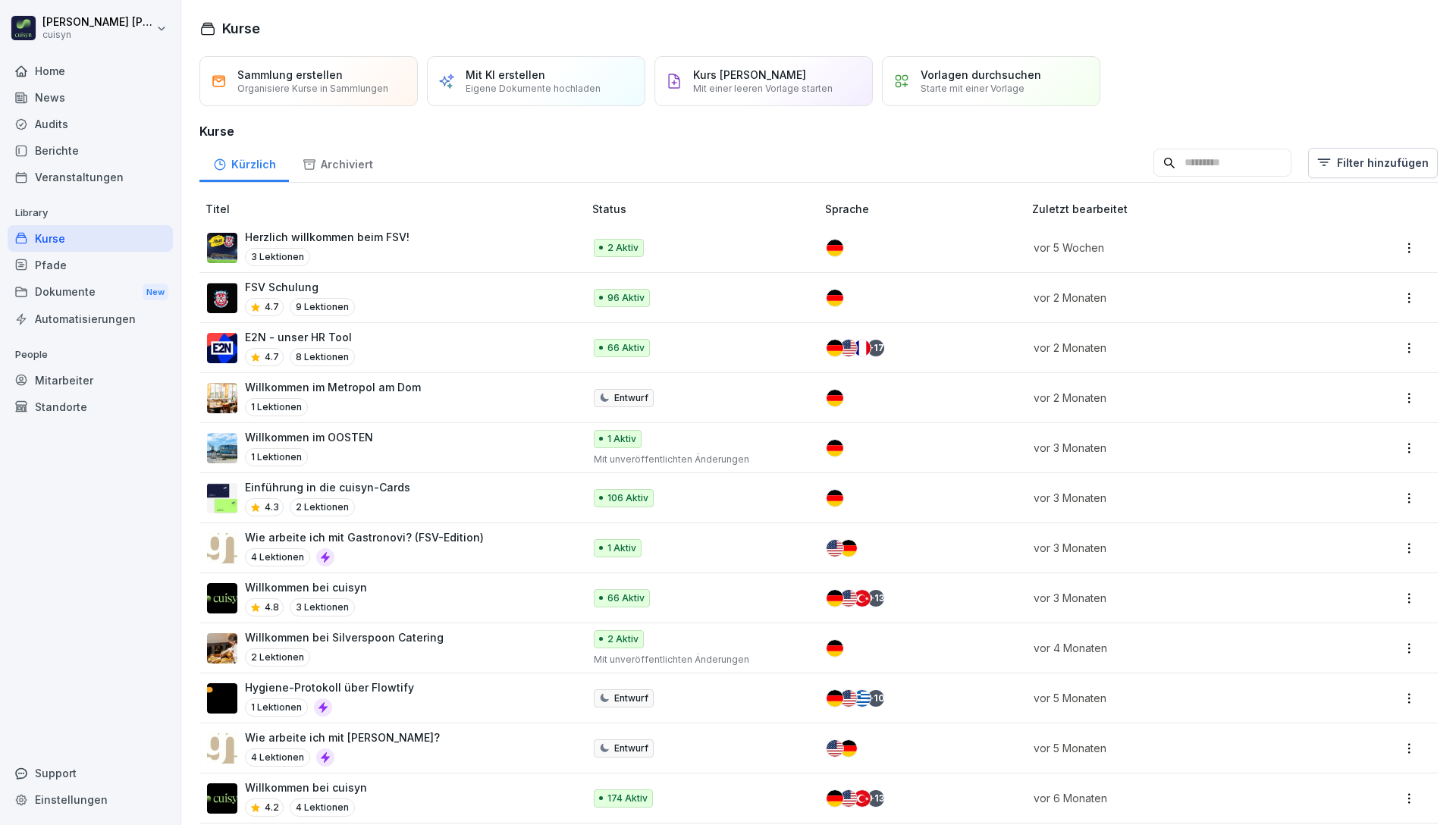
click at [96, 296] on div "Dokumente New" at bounding box center [90, 292] width 165 height 28
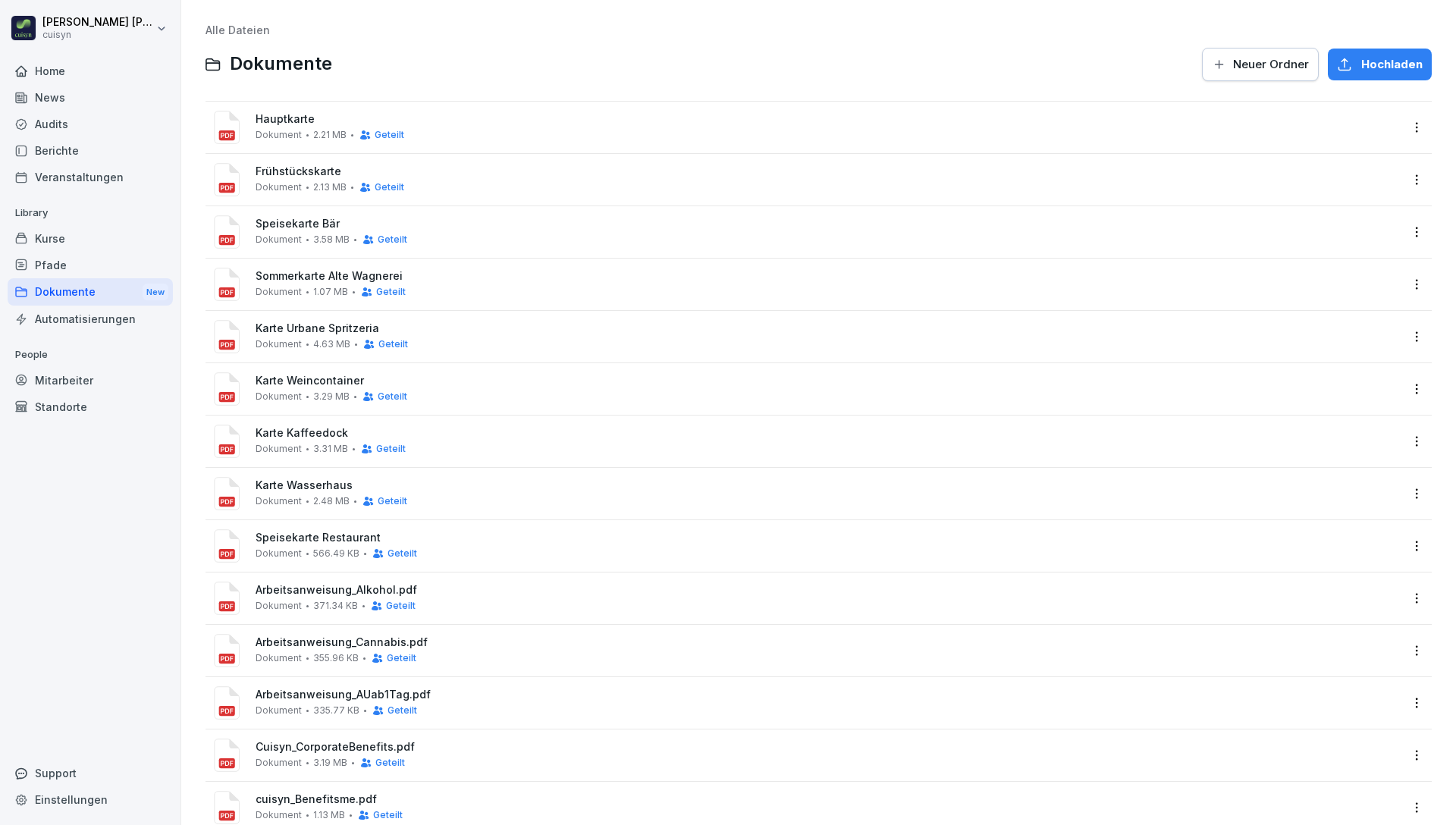
click at [89, 243] on div "Kurse" at bounding box center [90, 238] width 165 height 26
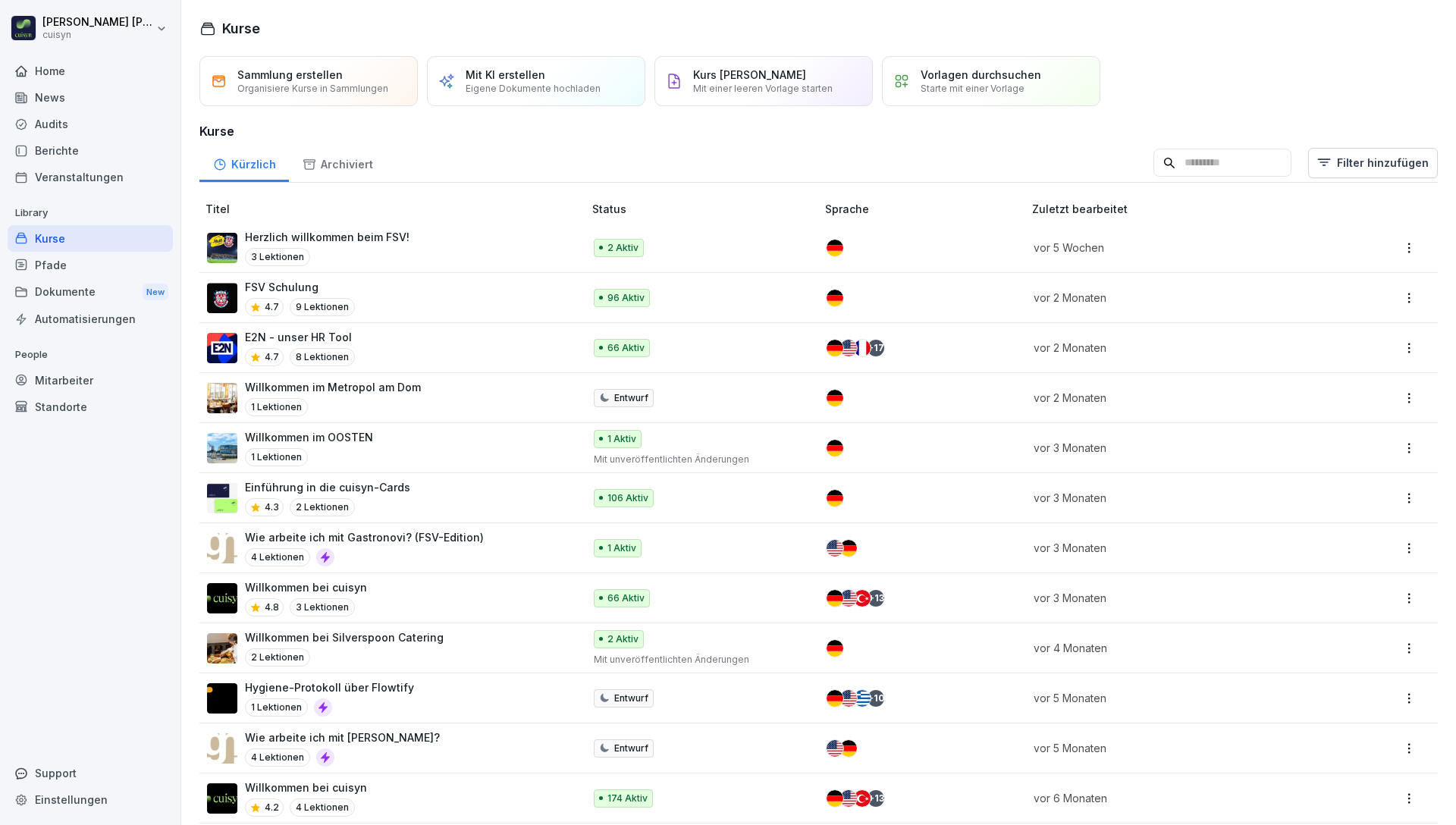
click at [93, 377] on div "Mitarbeiter" at bounding box center [90, 380] width 165 height 26
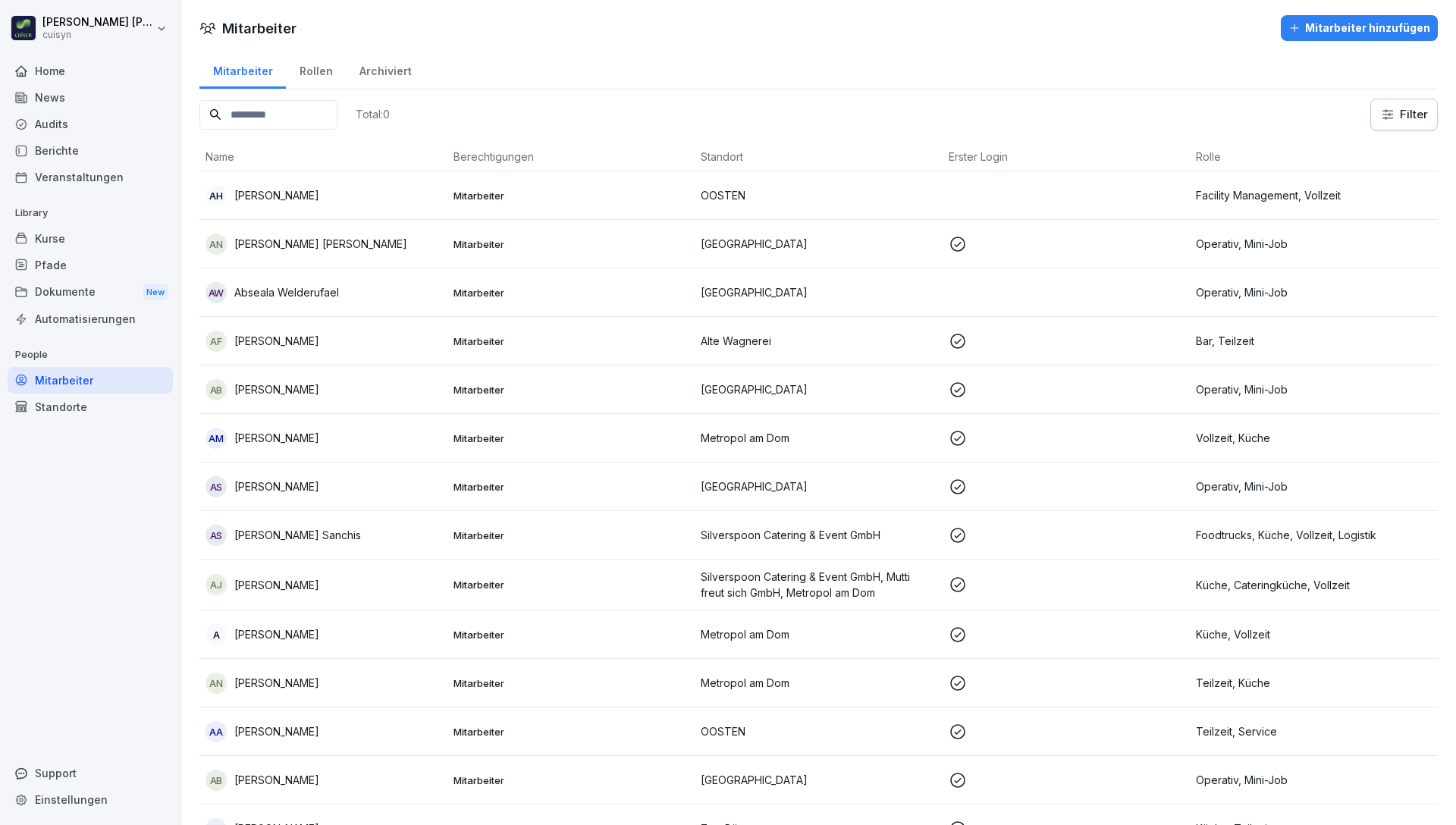
click at [305, 532] on p "[PERSON_NAME] Sanchis" at bounding box center [298, 535] width 127 height 16
